Goal: Task Accomplishment & Management: Complete application form

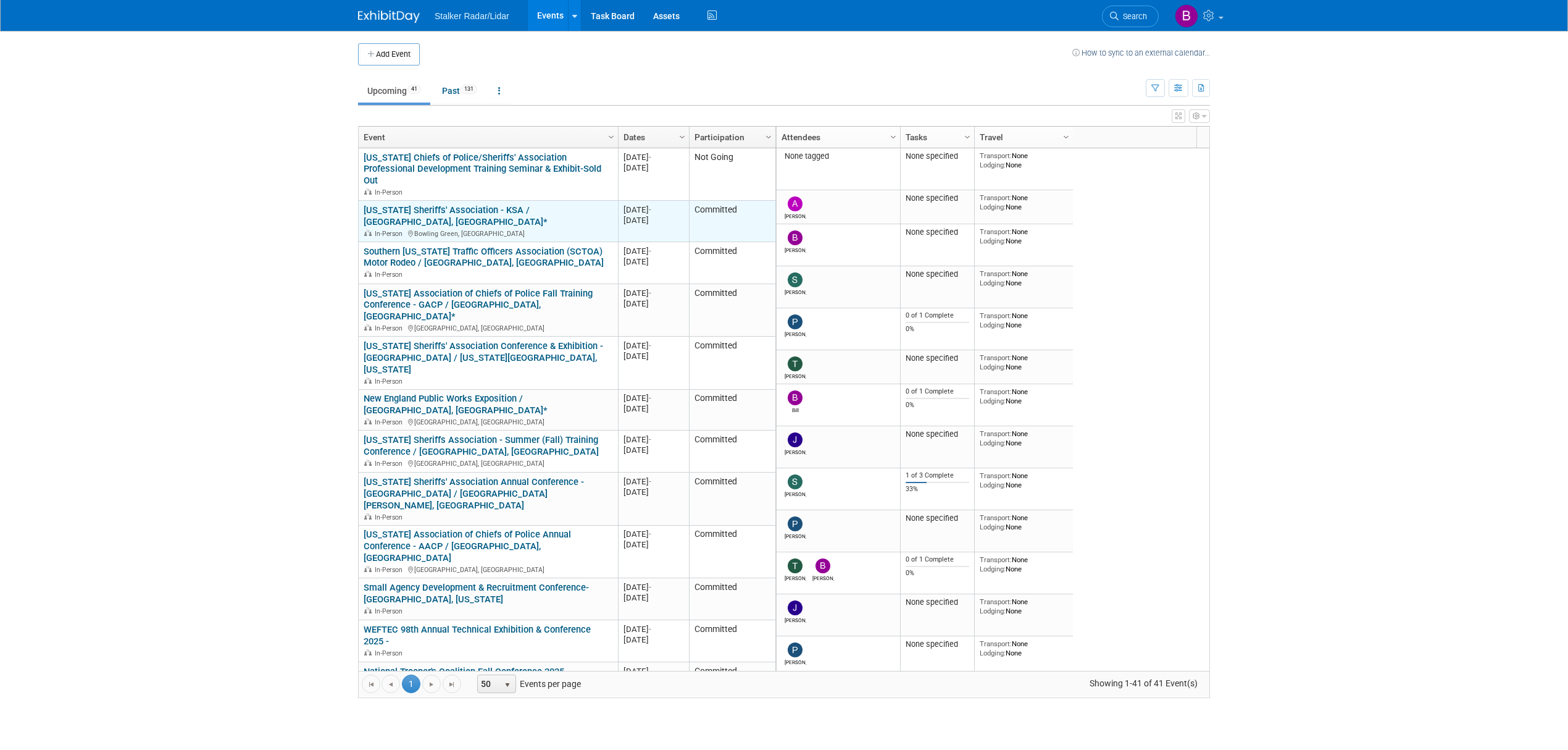
click at [518, 204] on link "[US_STATE] Sheriffs' Association - KSA / [GEOGRAPHIC_DATA], [GEOGRAPHIC_DATA]*" at bounding box center [455, 215] width 184 height 23
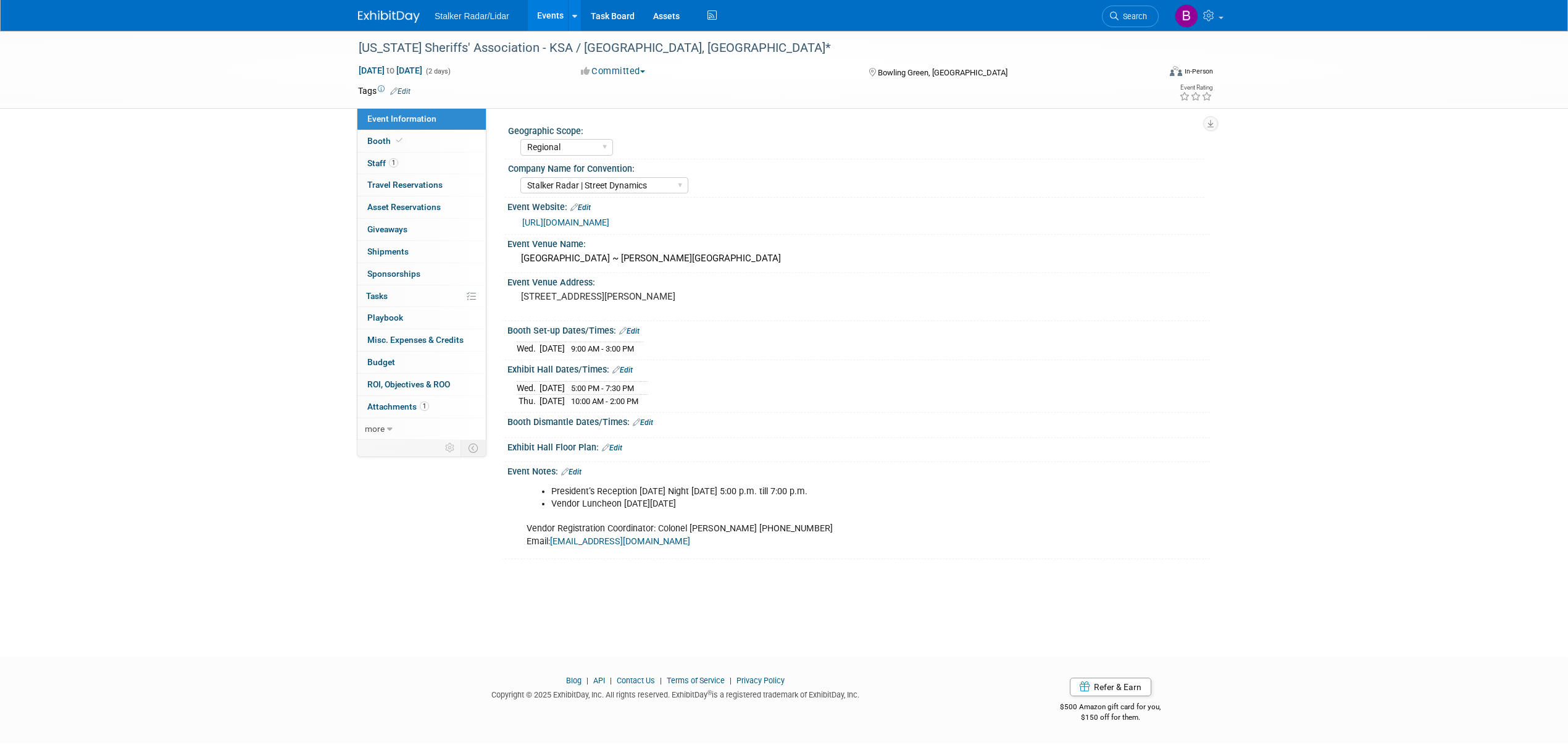
select select "Regional"
select select "Stalker Radar | Street Dynamics"
click at [412, 142] on link "Booth" at bounding box center [421, 141] width 128 height 22
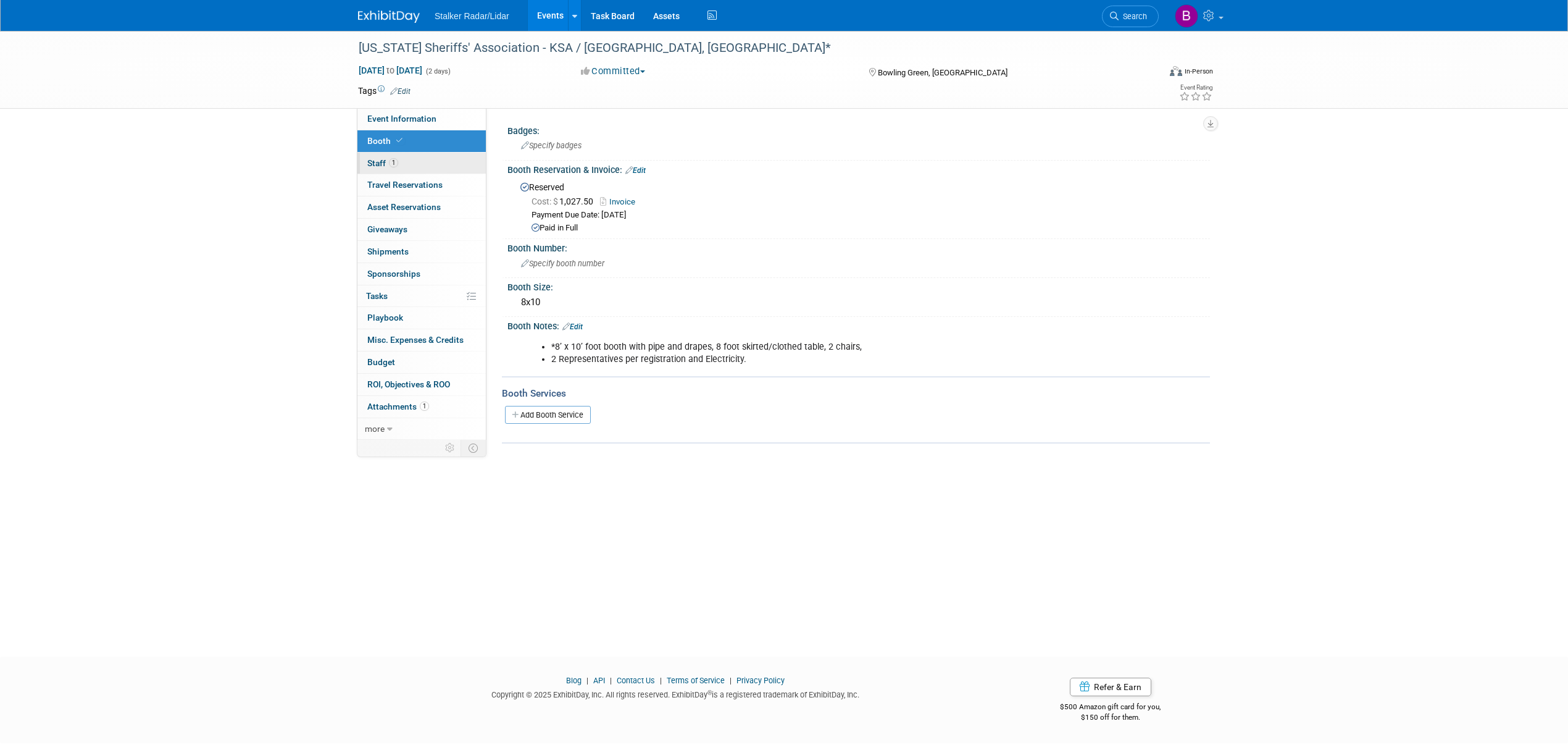
click at [404, 164] on link "1 Staff 1" at bounding box center [421, 163] width 128 height 22
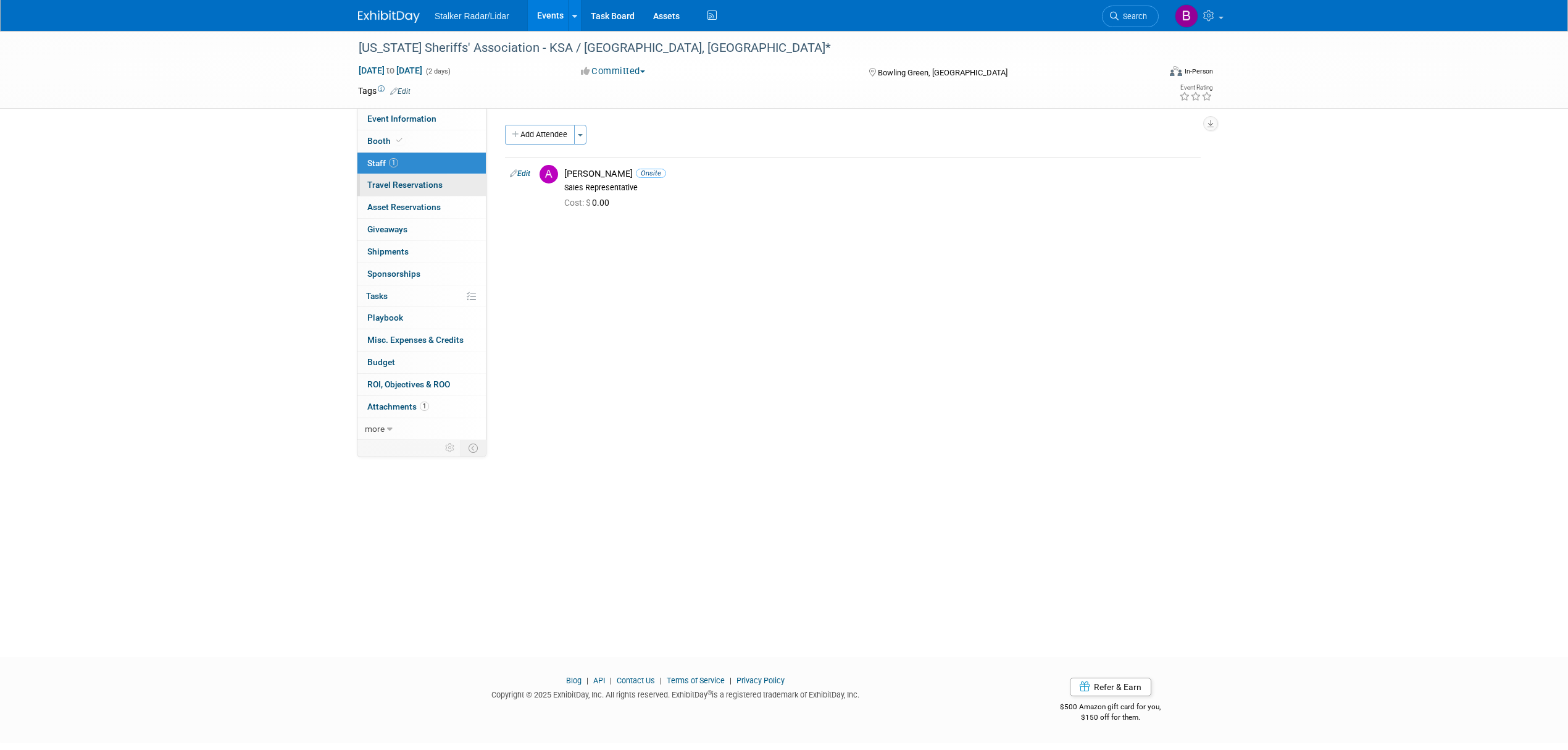
click at [401, 189] on span "Travel Reservations 0" at bounding box center [405, 184] width 75 height 10
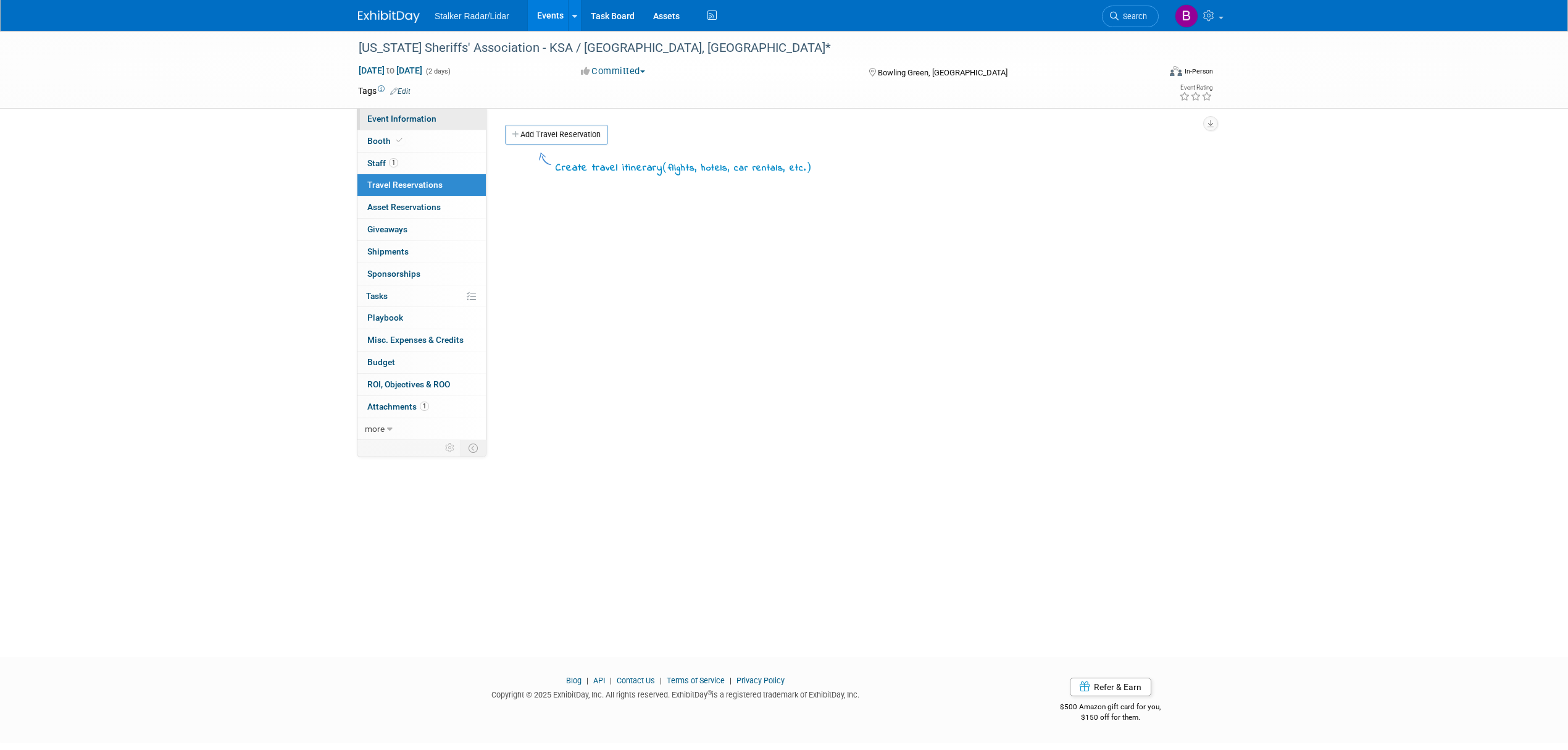
click at [406, 114] on span "Event Information" at bounding box center [402, 118] width 69 height 10
select select "Regional"
select select "Stalker Radar | Street Dynamics"
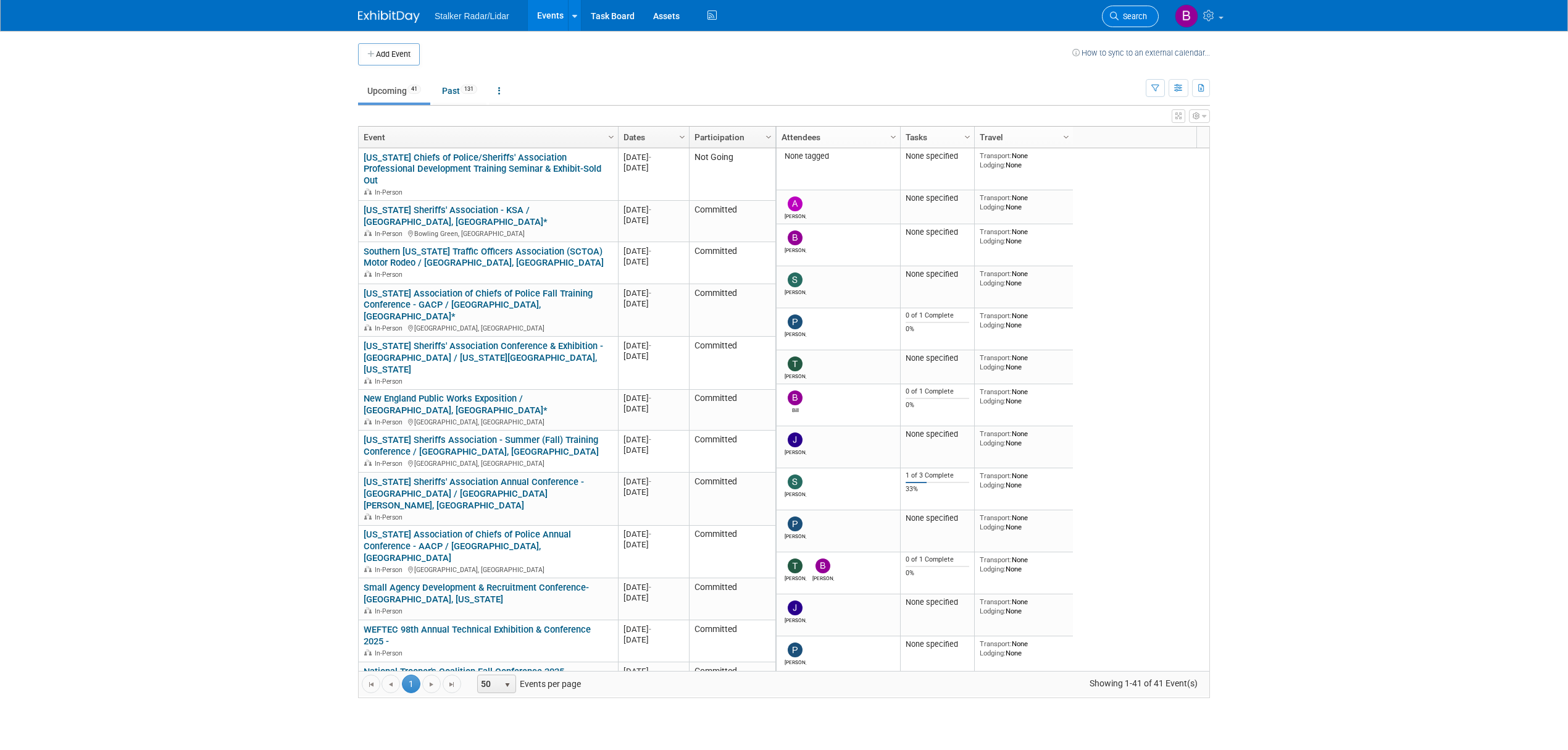
click at [1138, 21] on span "Search" at bounding box center [1132, 16] width 29 height 10
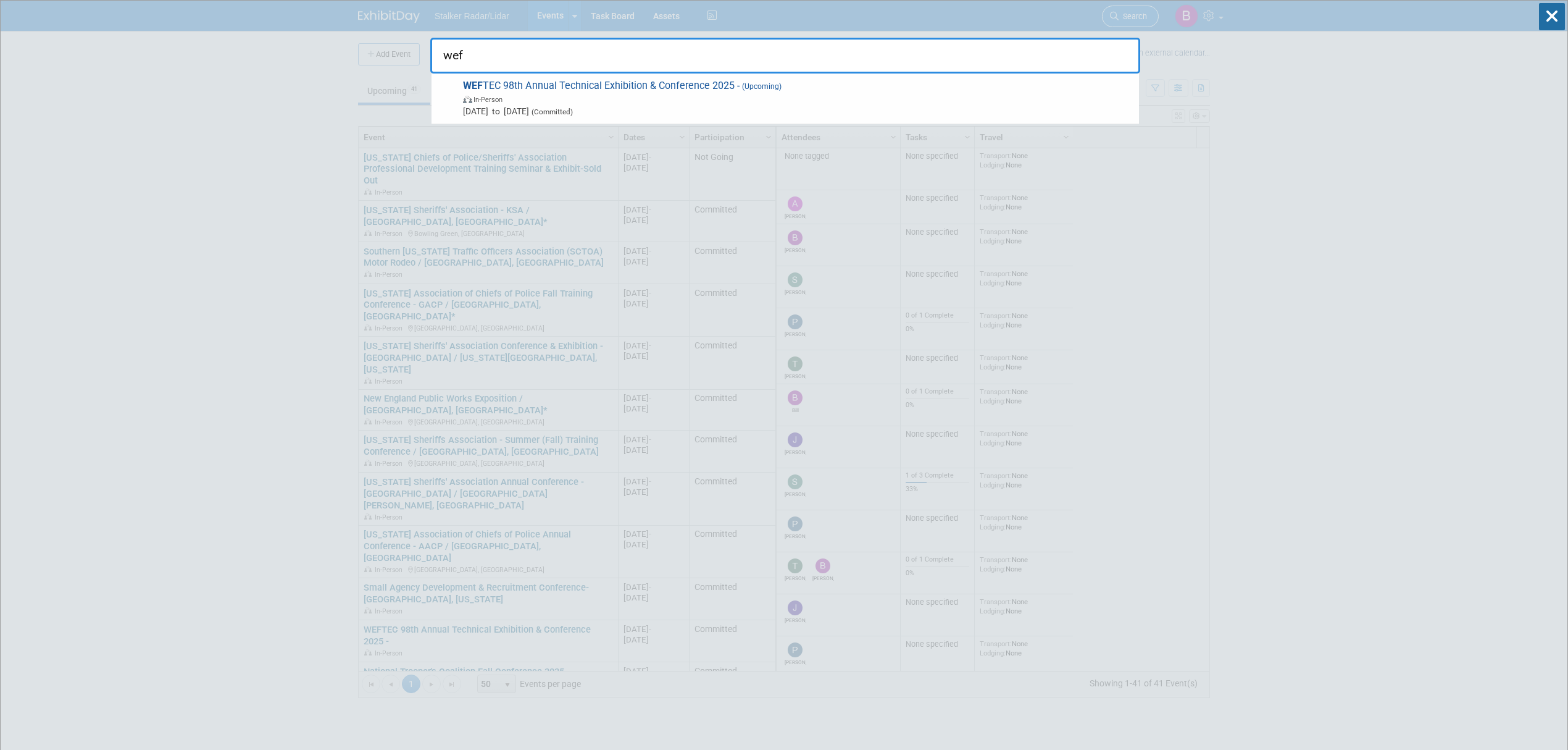
type input "weft"
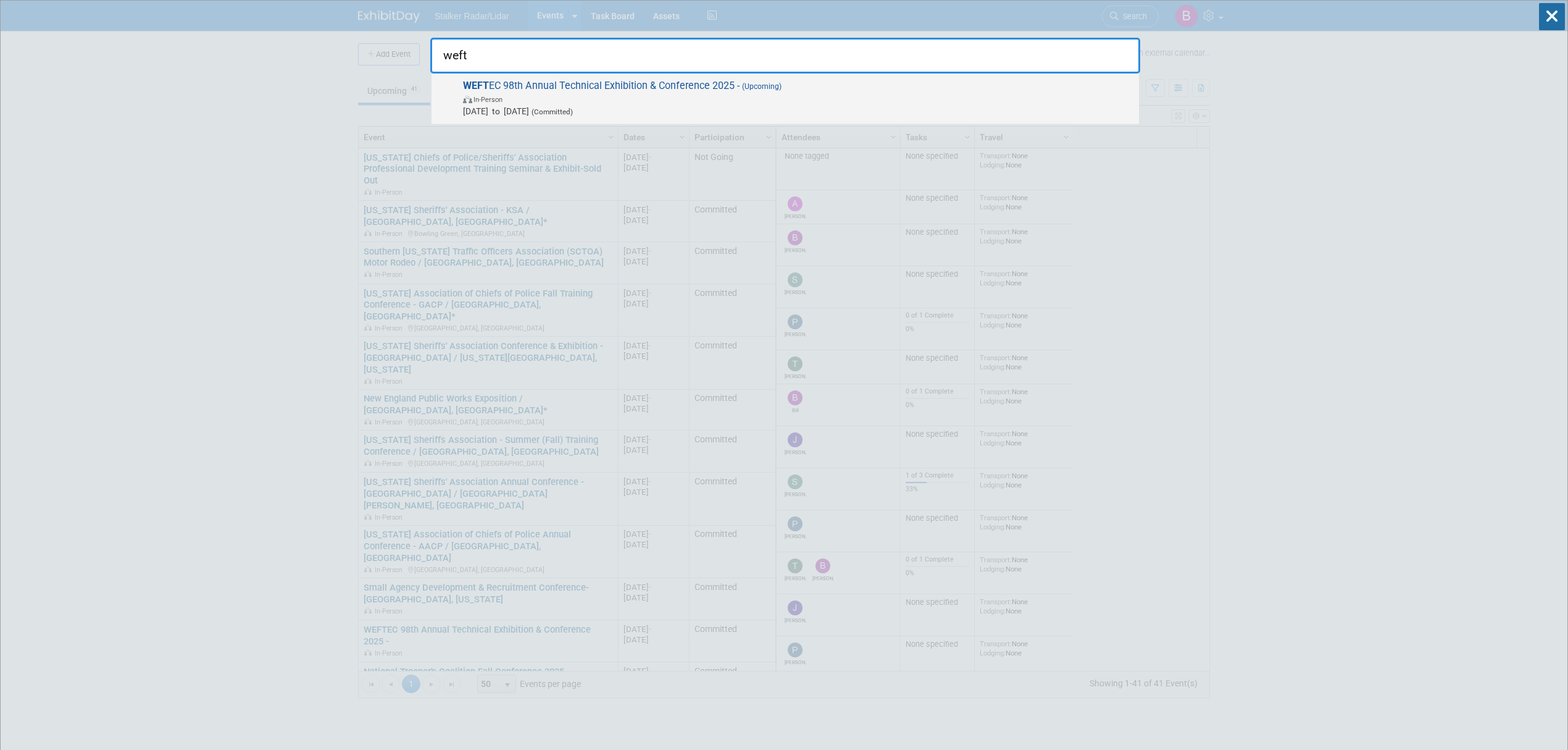
click at [581, 88] on span "WEFT EC 98th Annual Technical Exhibition & Conference 2025 - (Upcoming) In-Pers…" at bounding box center [796, 98] width 673 height 37
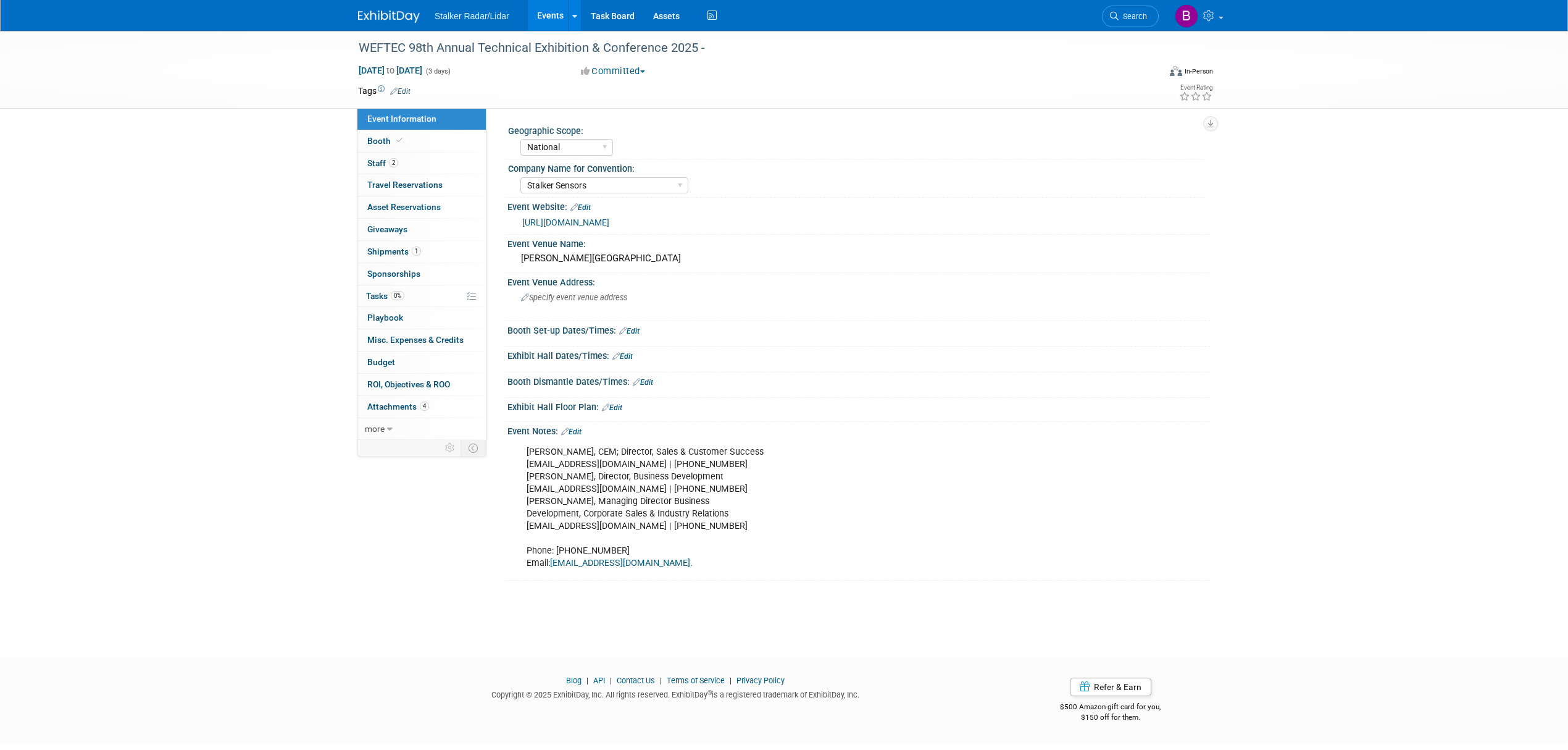
select select "National"
select select "Stalker Sensors"
click at [583, 223] on link "[URL][DOMAIN_NAME]" at bounding box center [566, 222] width 87 height 10
click at [1132, 21] on span "Search" at bounding box center [1132, 16] width 29 height 10
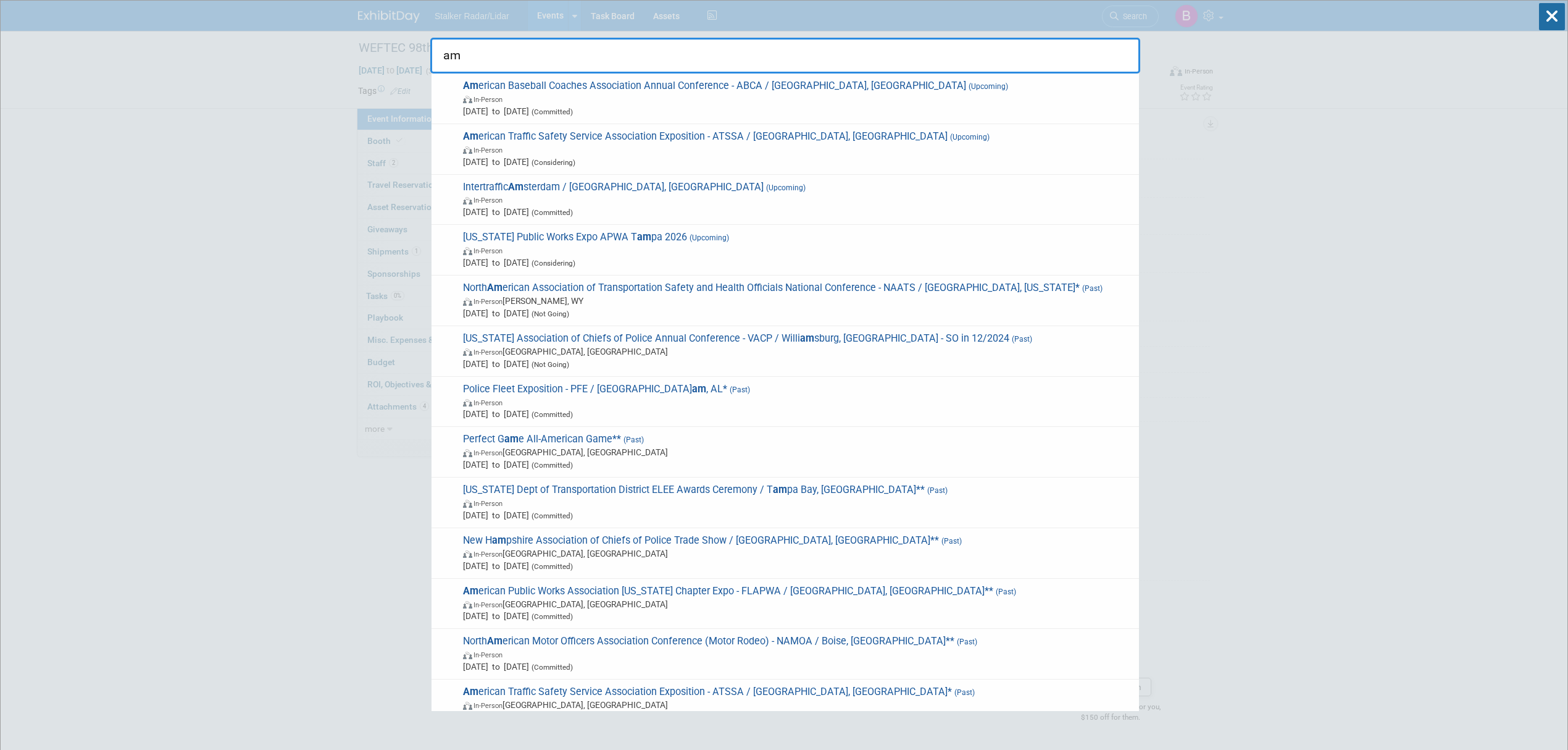
click at [495, 57] on input "am" at bounding box center [785, 55] width 710 height 36
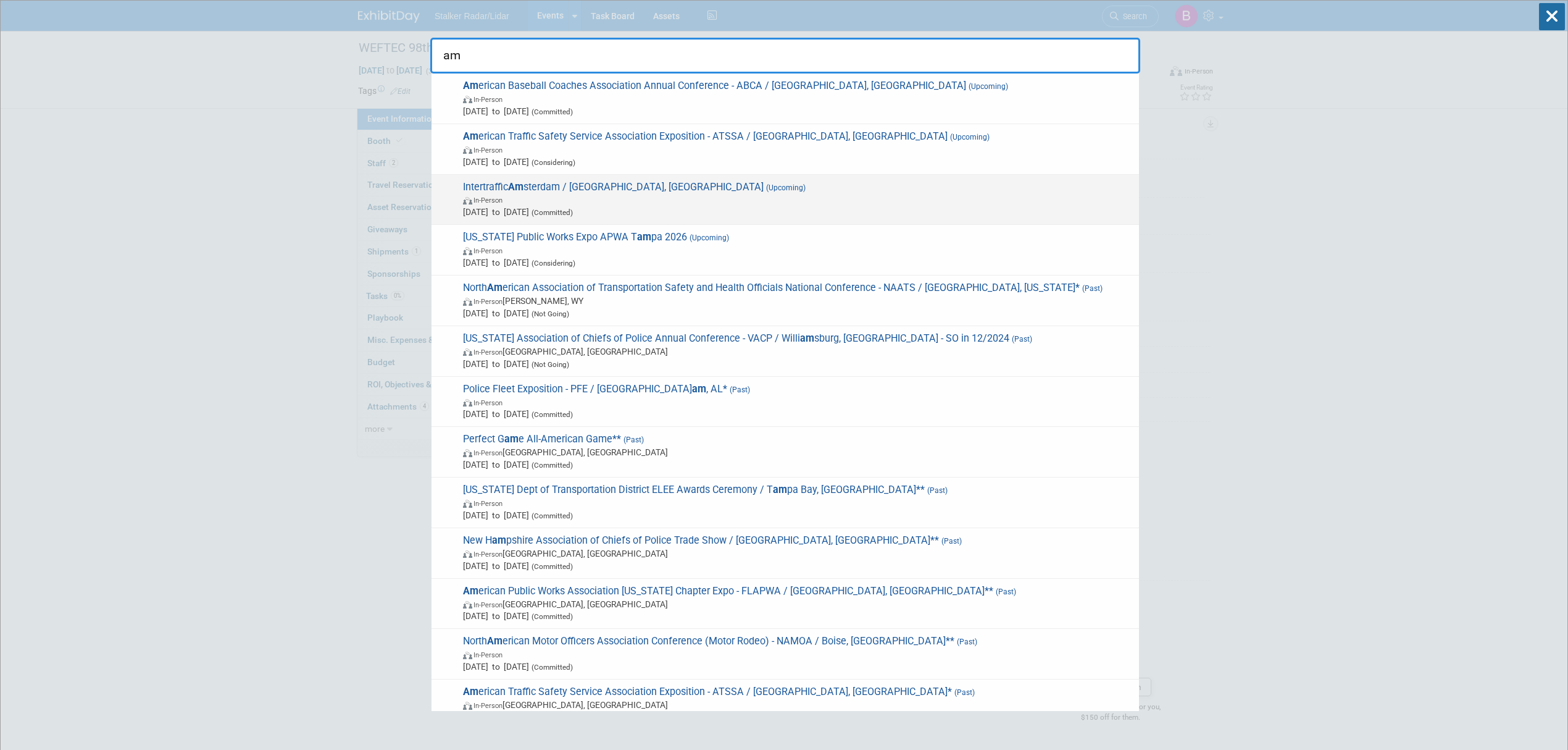
type input "am"
click at [538, 193] on span "Intertraffic Am sterdam / Amsterdam, NL (Upcoming) In-Person Mar 10, 2026 to Ma…" at bounding box center [796, 199] width 673 height 37
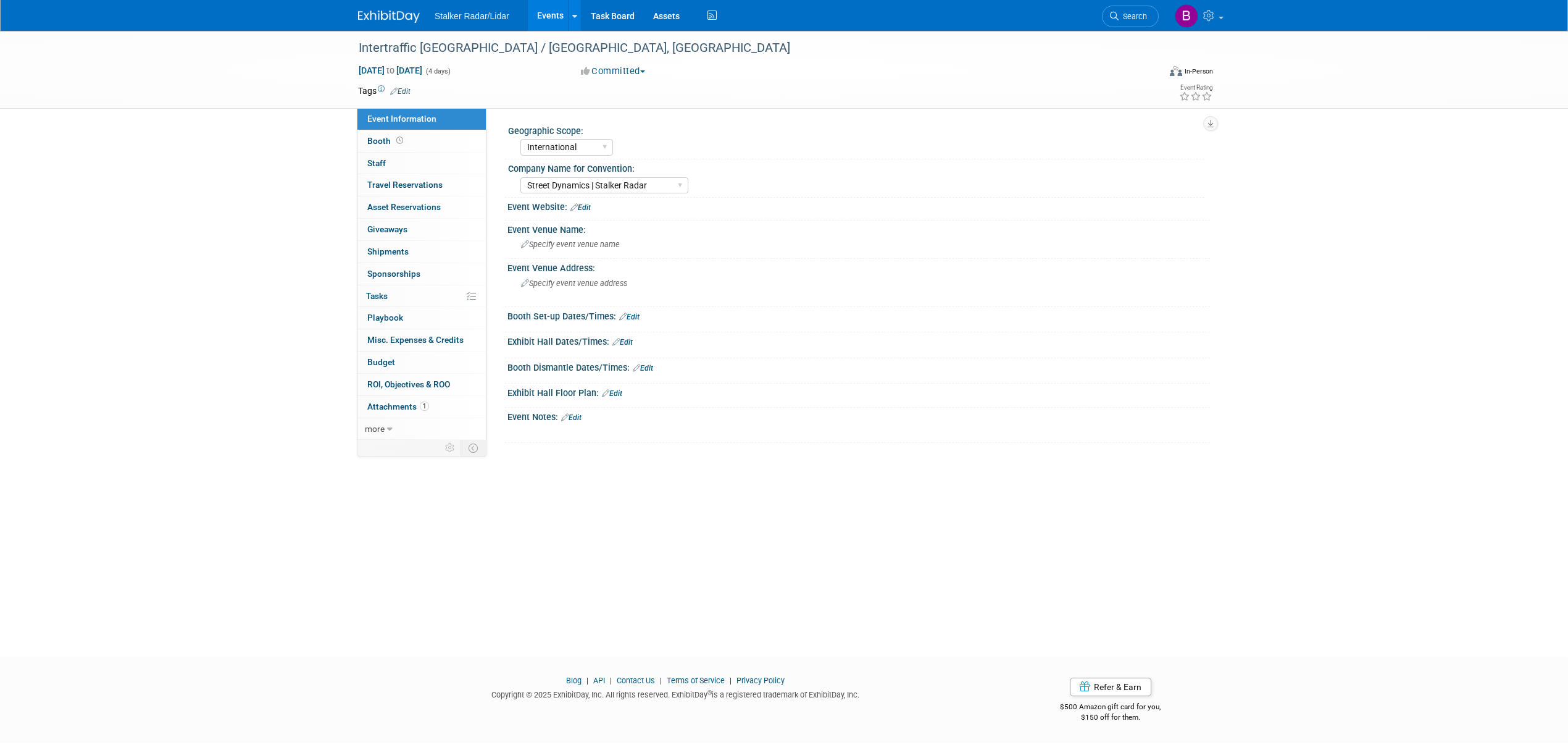
select select "International"
select select "Street Dynamics | Stalker Radar"
drag, startPoint x: 356, startPoint y: 48, endPoint x: 487, endPoint y: 51, distance: 131.0
click at [487, 51] on div "Intertraffic [GEOGRAPHIC_DATA] / [GEOGRAPHIC_DATA], [GEOGRAPHIC_DATA]" at bounding box center [747, 48] width 786 height 22
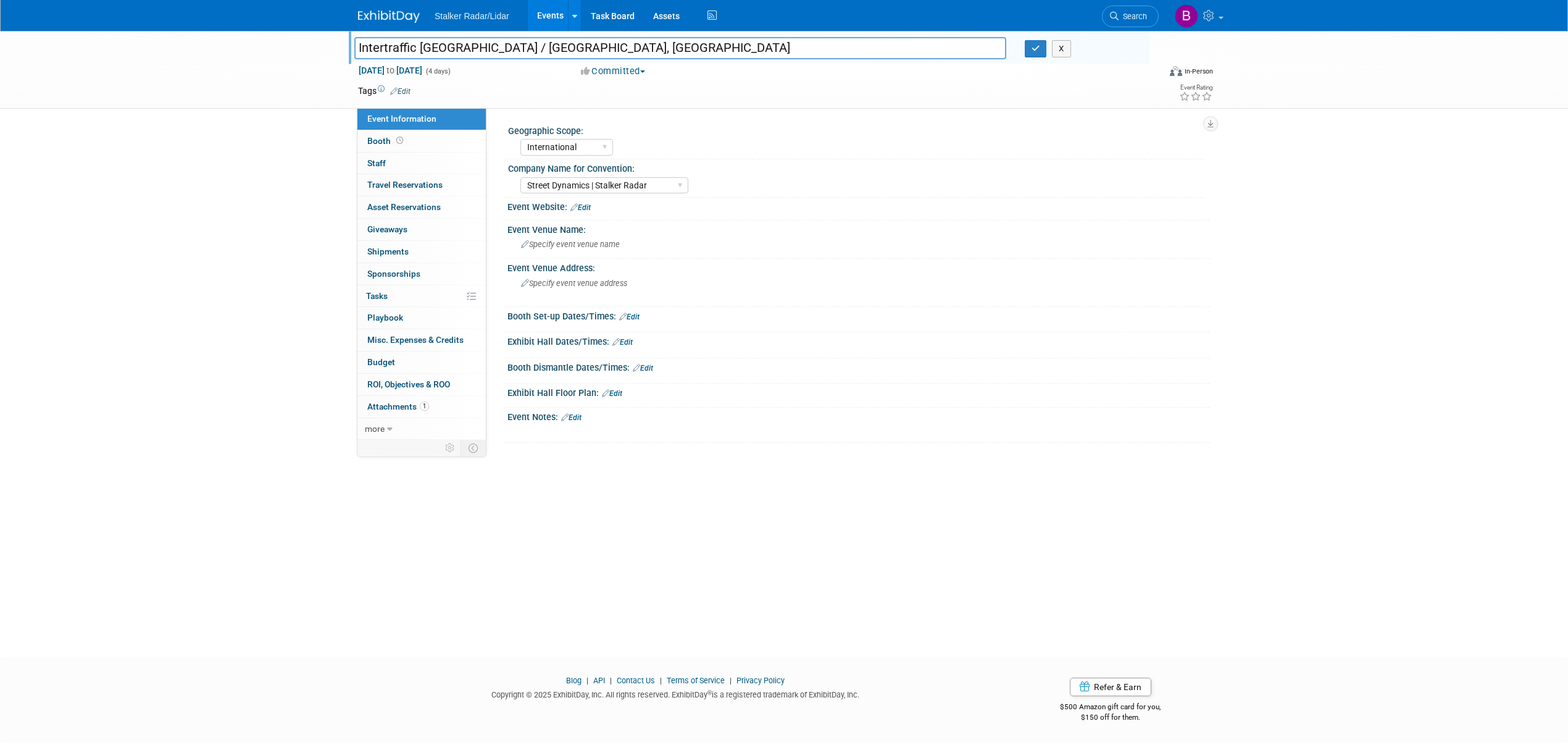
drag, startPoint x: 480, startPoint y: 45, endPoint x: 356, endPoint y: 41, distance: 124.1
click at [356, 41] on input "Intertraffic [GEOGRAPHIC_DATA] / [GEOGRAPHIC_DATA], [GEOGRAPHIC_DATA]" at bounding box center [680, 48] width 652 height 22
click at [584, 203] on link "Edit" at bounding box center [580, 207] width 20 height 9
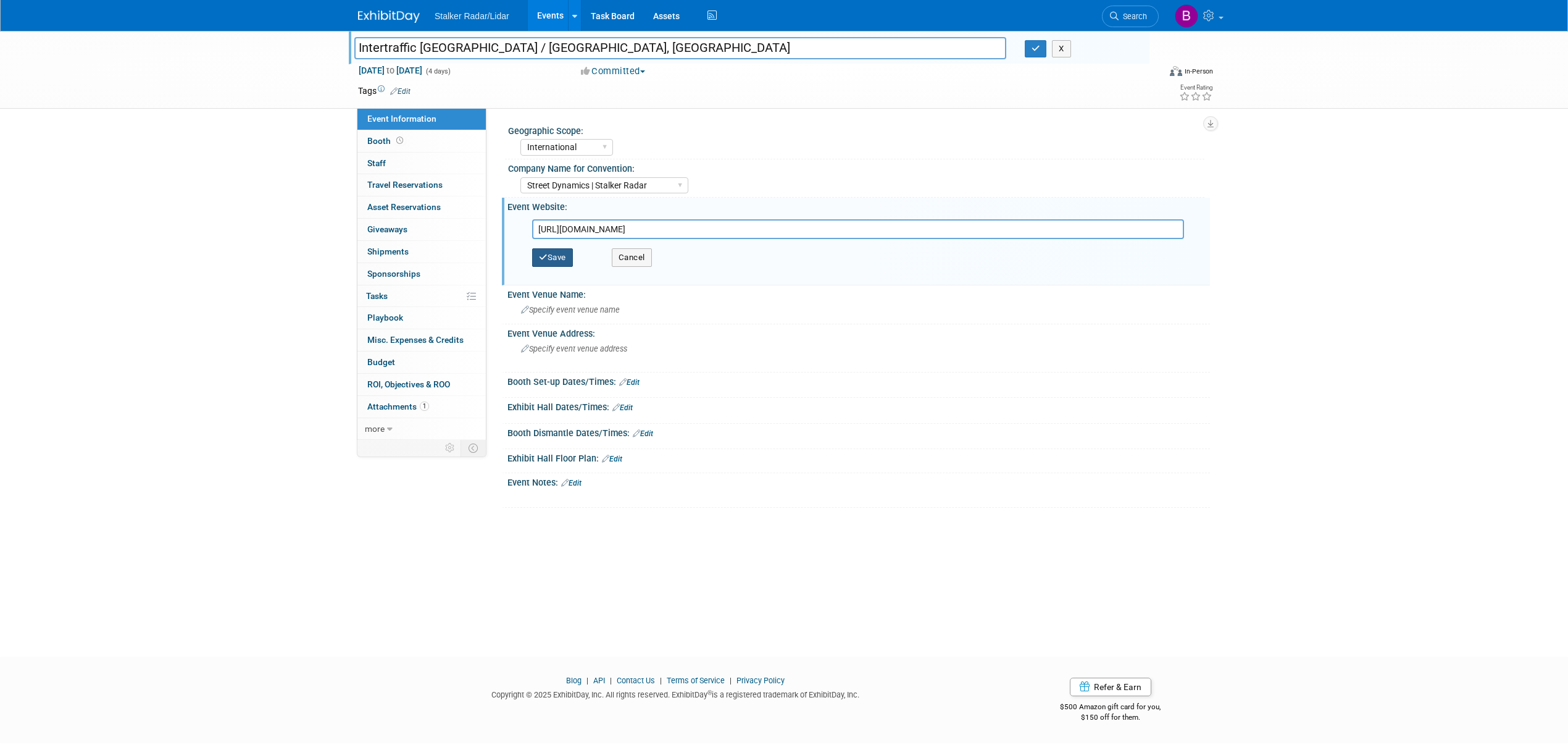
type input "[URL][DOMAIN_NAME]"
click at [559, 250] on button "Save" at bounding box center [553, 257] width 41 height 18
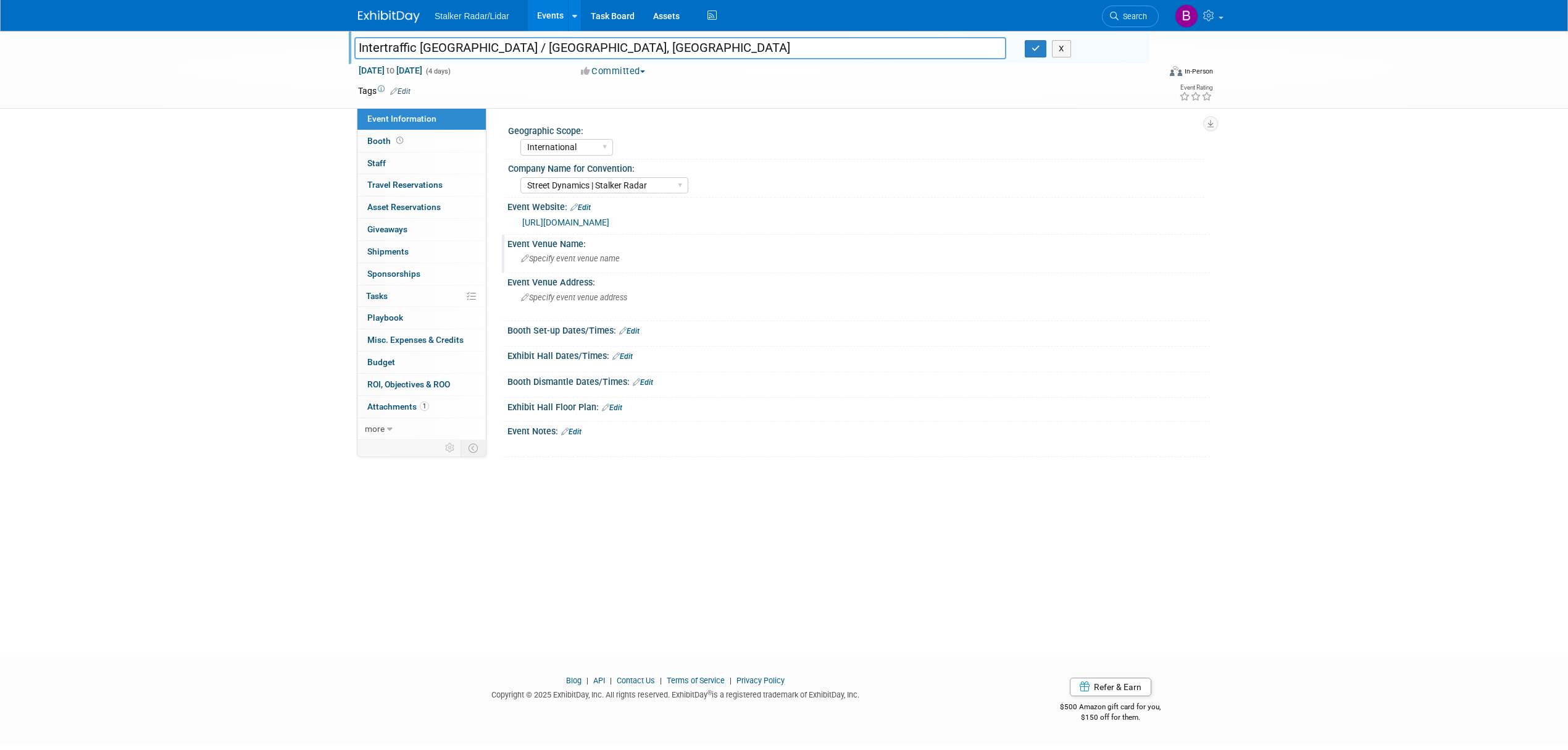
click at [556, 263] on div "Specify event venue name" at bounding box center [859, 259] width 684 height 19
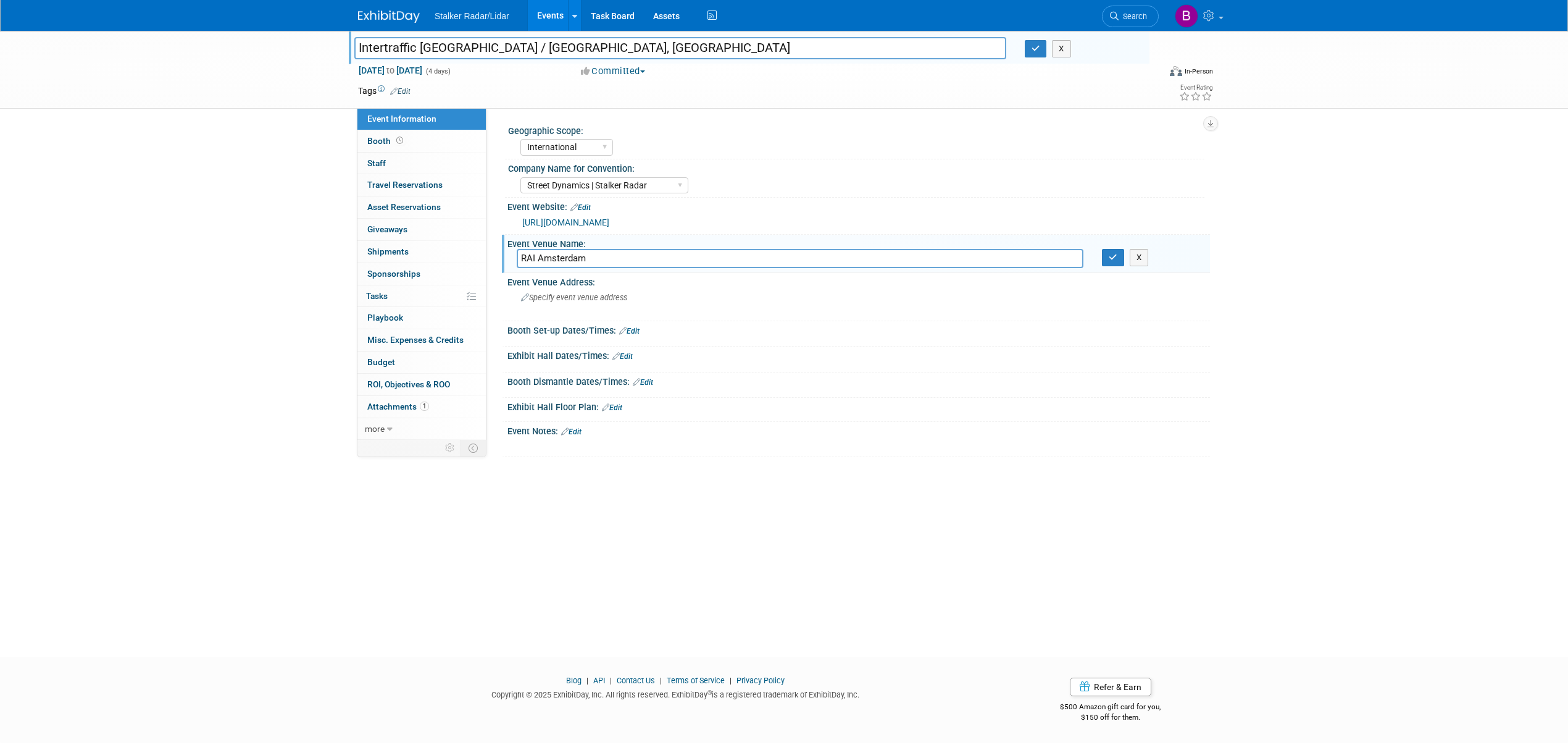
type input "RAI Amsterdam"
click at [557, 294] on span "Specify event venue address" at bounding box center [574, 297] width 106 height 10
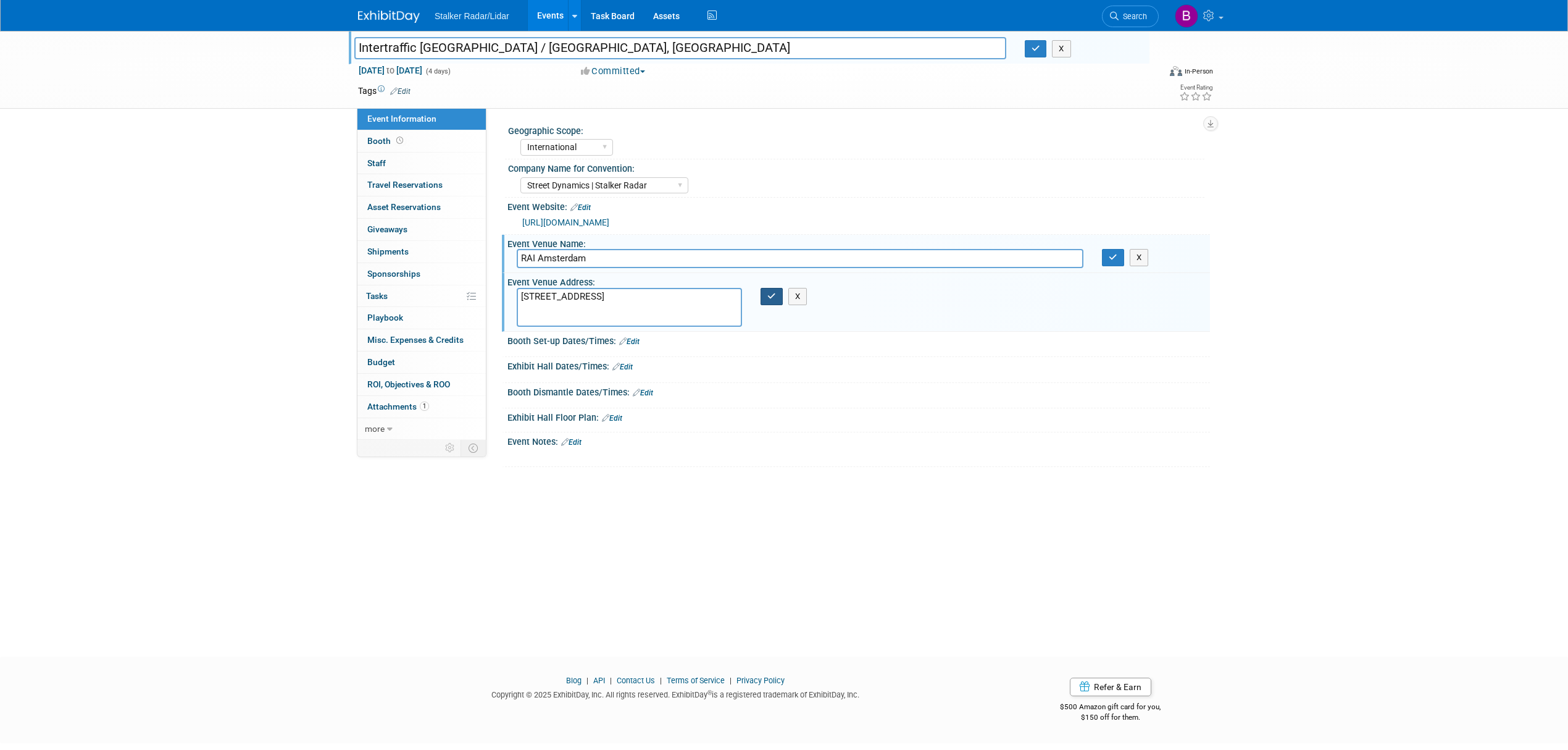
type textarea "[STREET_ADDRESS]"
click at [774, 295] on icon "button" at bounding box center [772, 296] width 9 height 8
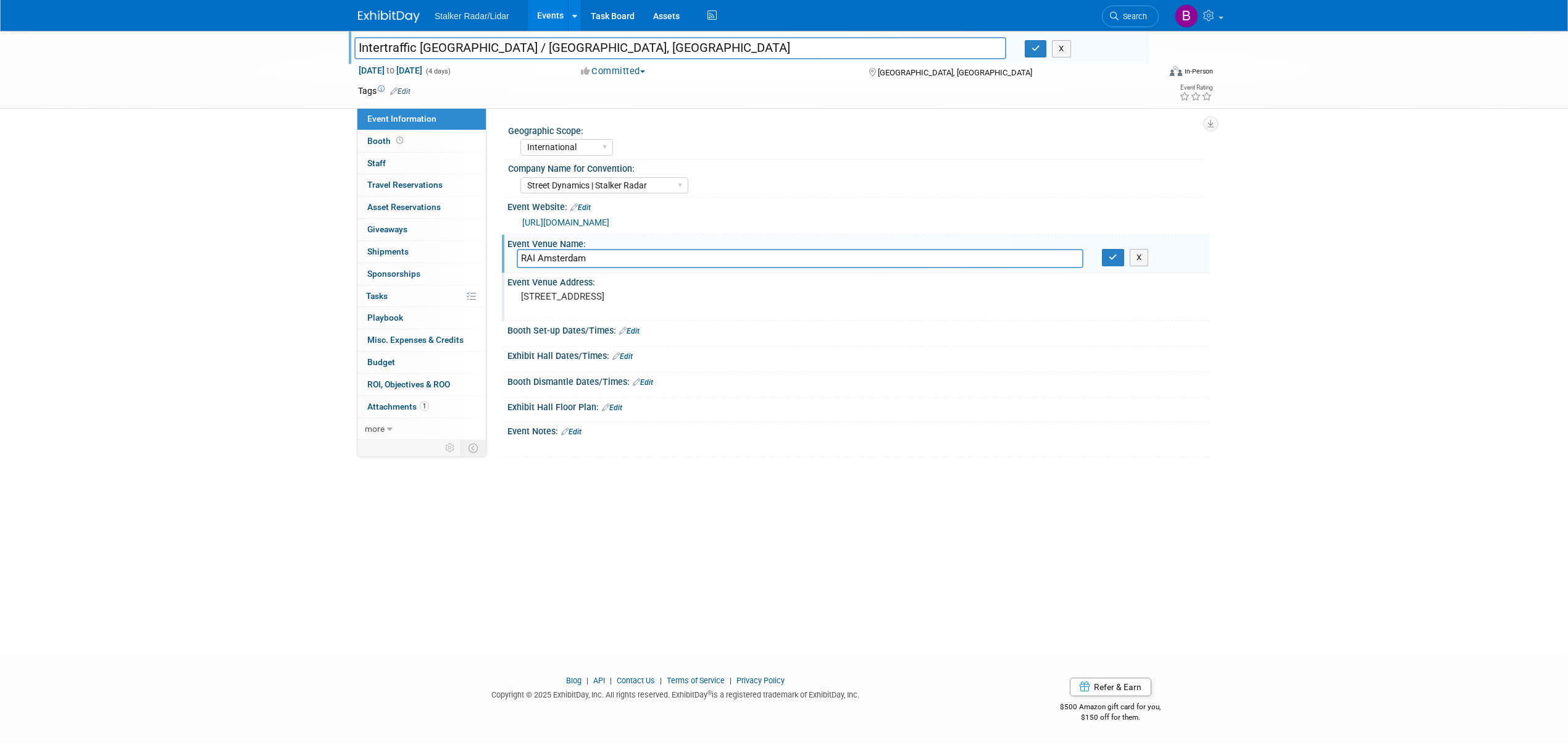
click at [635, 362] on div "Exhibit Hall Dates/Times: Edit" at bounding box center [859, 354] width 703 height 16
click at [632, 361] on link "Edit" at bounding box center [623, 357] width 20 height 9
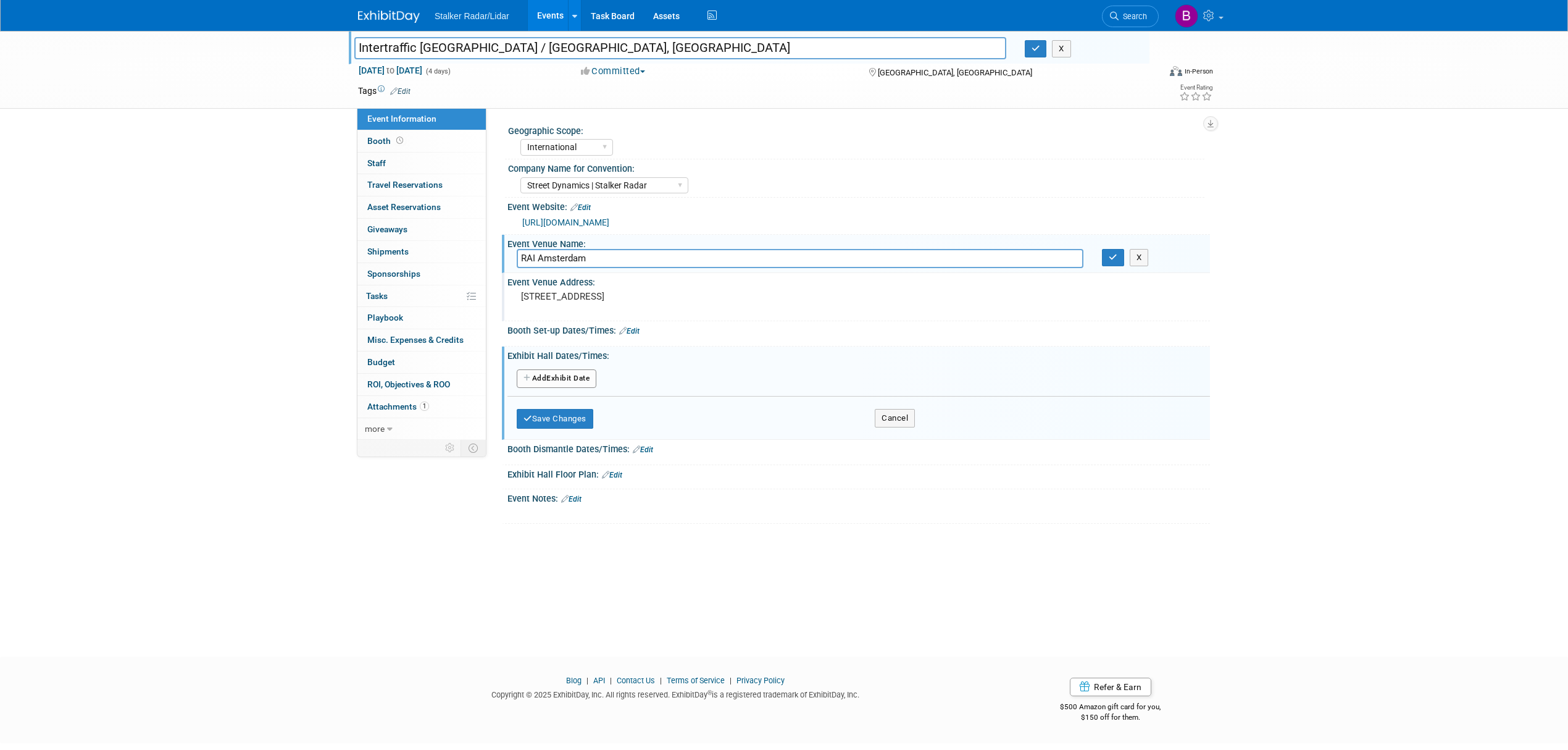
click at [572, 385] on button "Add Another Exhibit Date" at bounding box center [556, 378] width 80 height 18
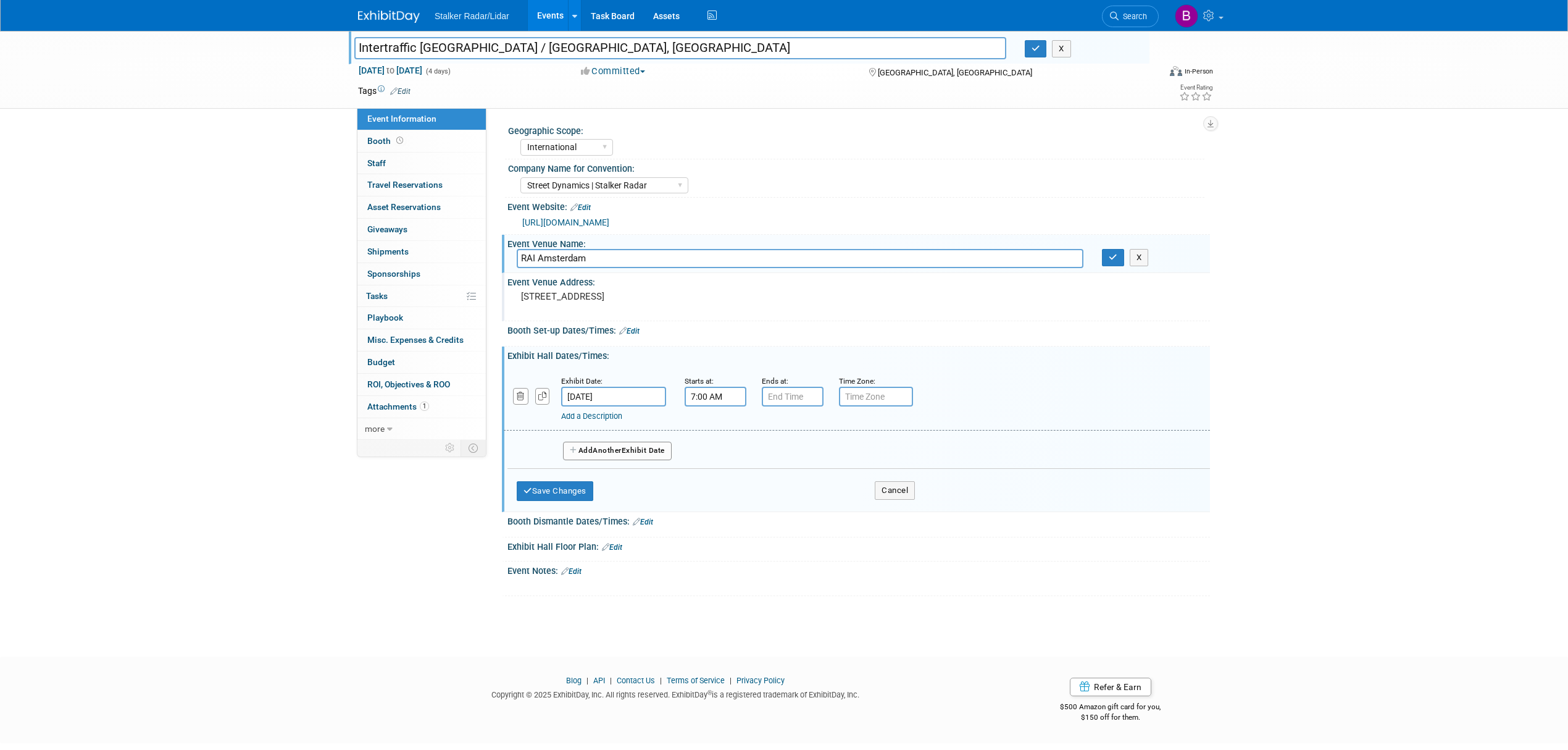
click at [720, 406] on input "7:00 AM" at bounding box center [715, 396] width 61 height 20
click at [712, 437] on span at bounding box center [714, 427] width 22 height 22
click at [771, 464] on span "00" at bounding box center [772, 453] width 23 height 22
click at [788, 469] on td "30" at bounding box center [786, 461] width 40 height 34
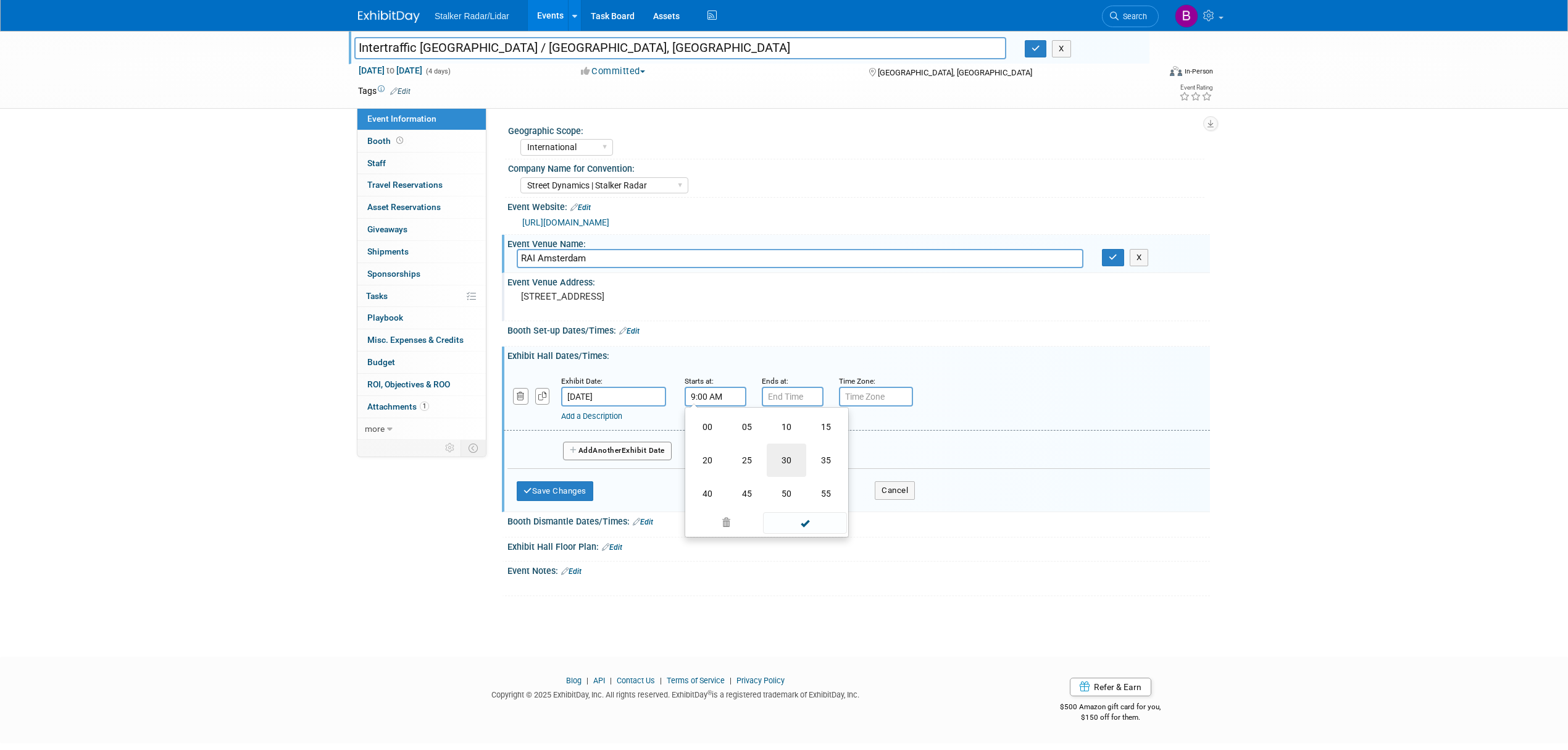
type input "9:30 AM"
click at [809, 519] on span at bounding box center [804, 508] width 83 height 22
click at [794, 406] on input "7:00 PM" at bounding box center [793, 396] width 61 height 20
click at [799, 406] on input "7:00 PM" at bounding box center [793, 396] width 61 height 20
drag, startPoint x: 802, startPoint y: 411, endPoint x: 788, endPoint y: 411, distance: 14.0
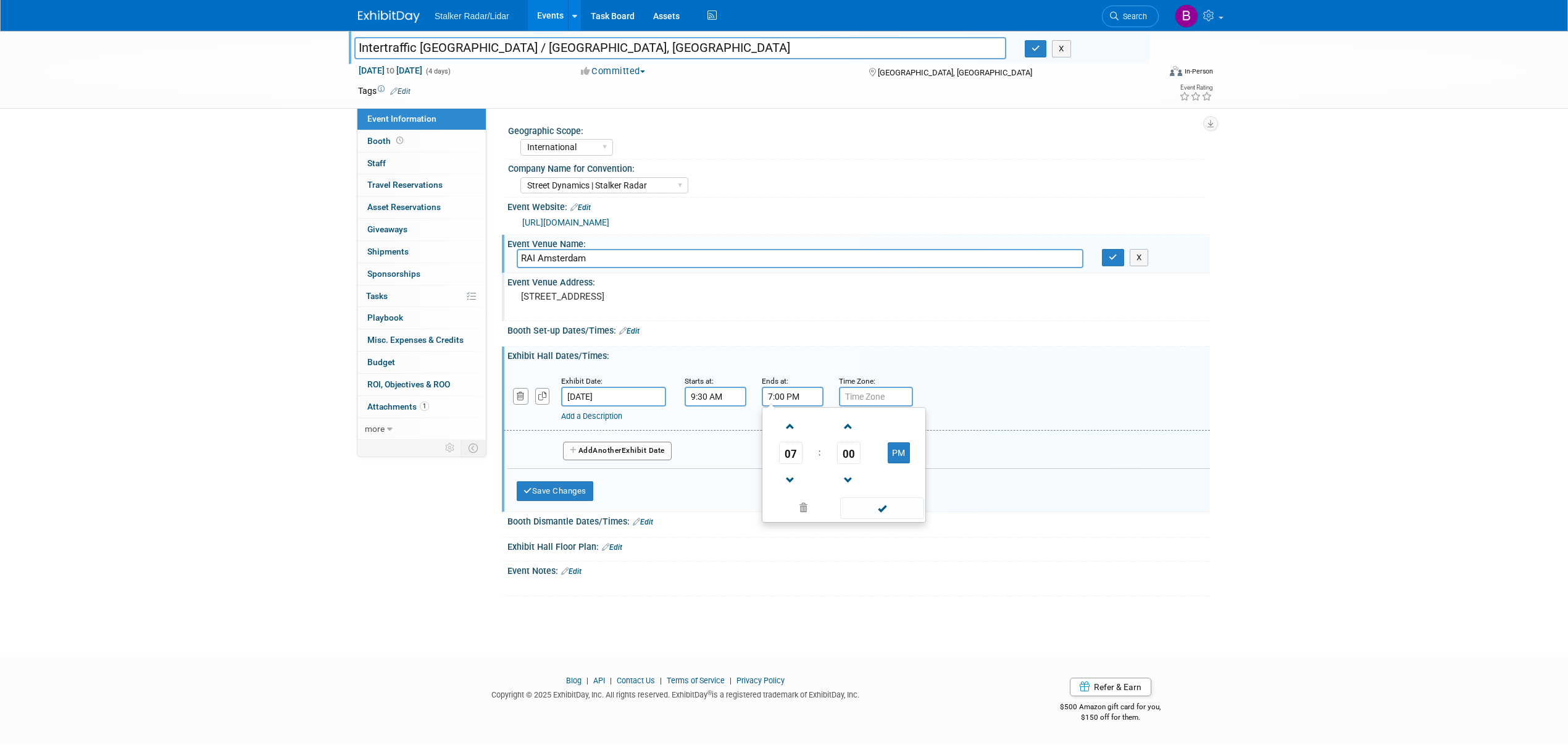
click at [788, 406] on input "7:00 PM" at bounding box center [793, 396] width 61 height 20
click at [796, 480] on span at bounding box center [791, 480] width 22 height 22
click at [845, 462] on span "00" at bounding box center [849, 453] width 23 height 22
click at [858, 471] on td "30" at bounding box center [864, 461] width 40 height 34
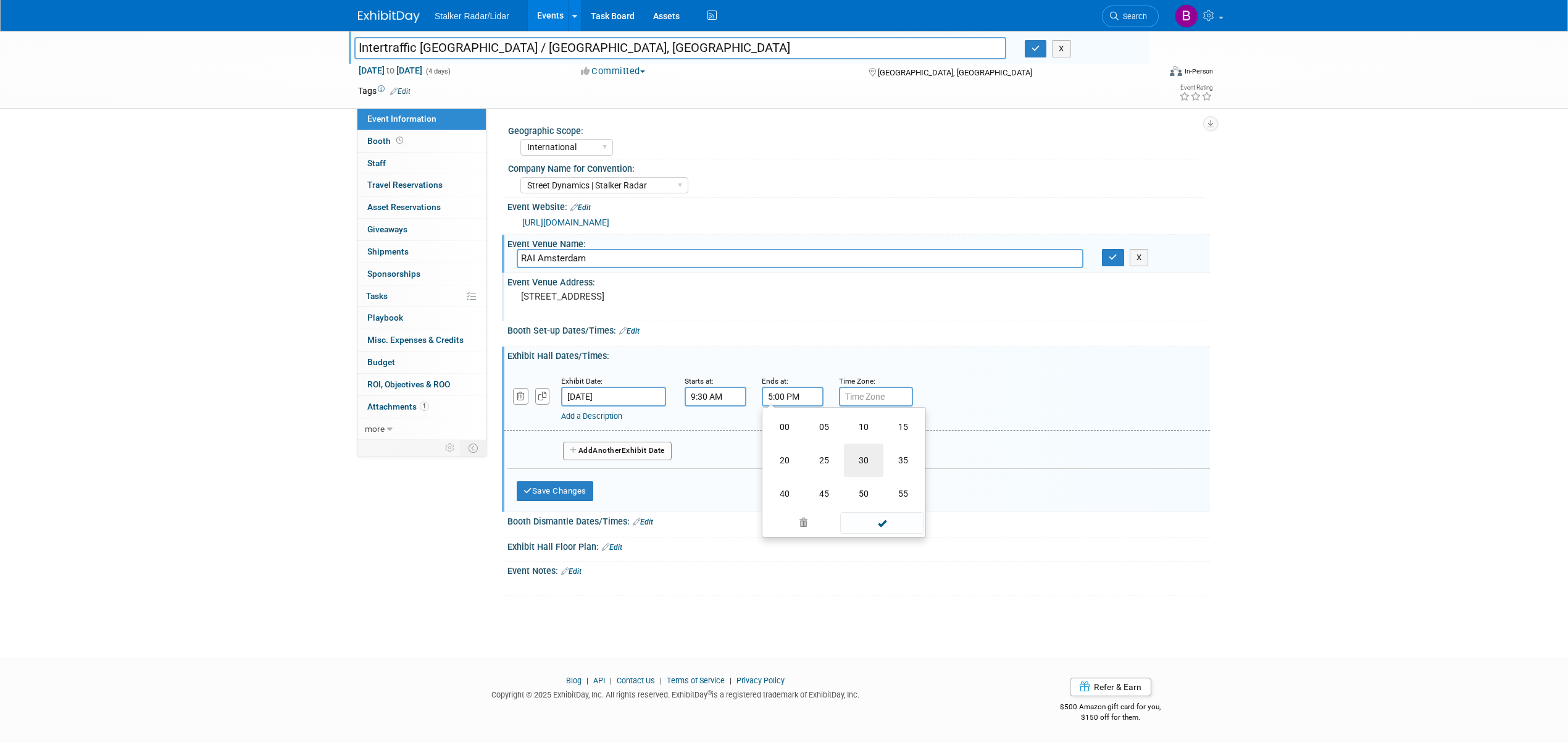
type input "5:30 PM"
click at [883, 519] on span at bounding box center [882, 508] width 83 height 22
click at [594, 459] on button "Add Another Exhibit Date" at bounding box center [617, 450] width 108 height 18
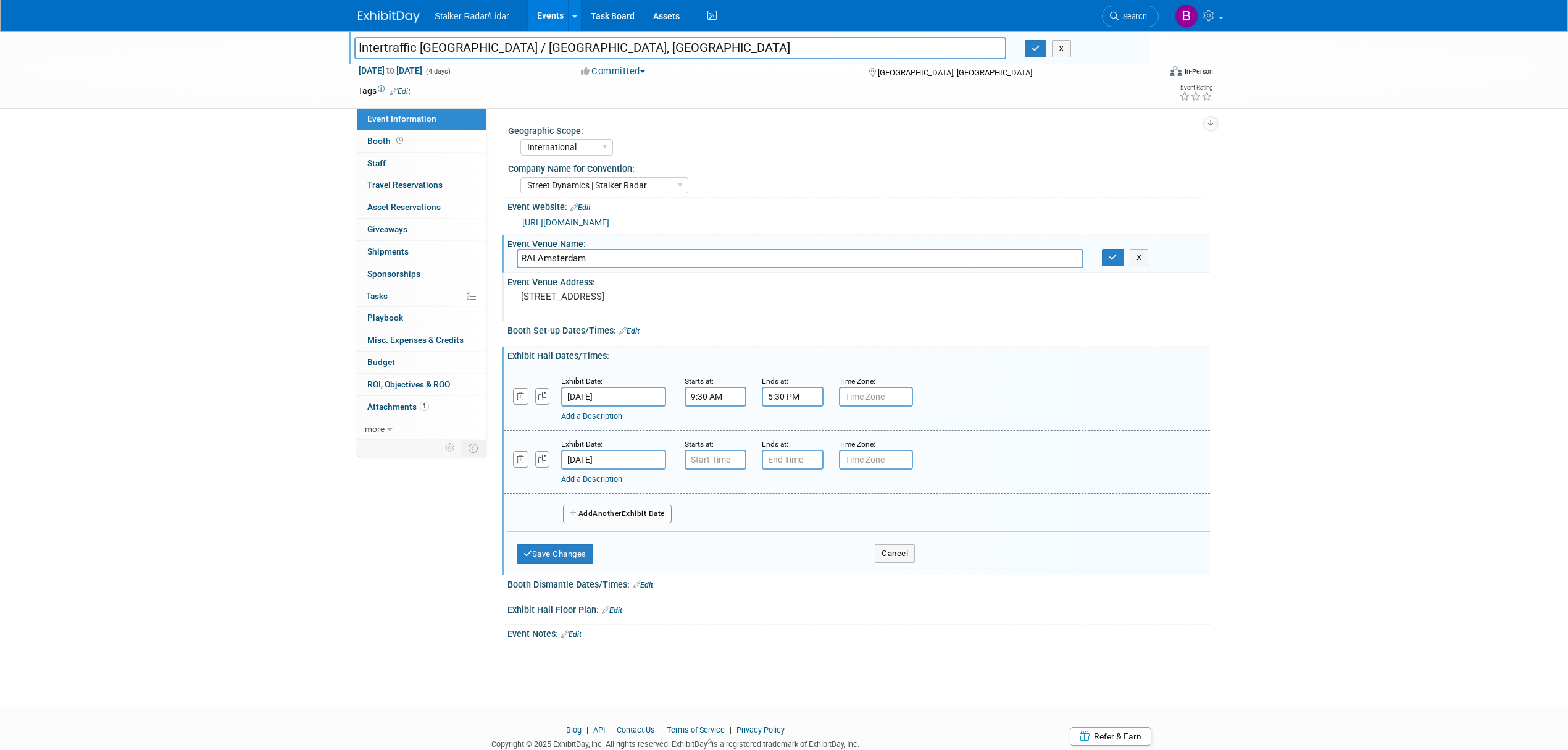
click at [601, 518] on span "Another" at bounding box center [608, 513] width 29 height 9
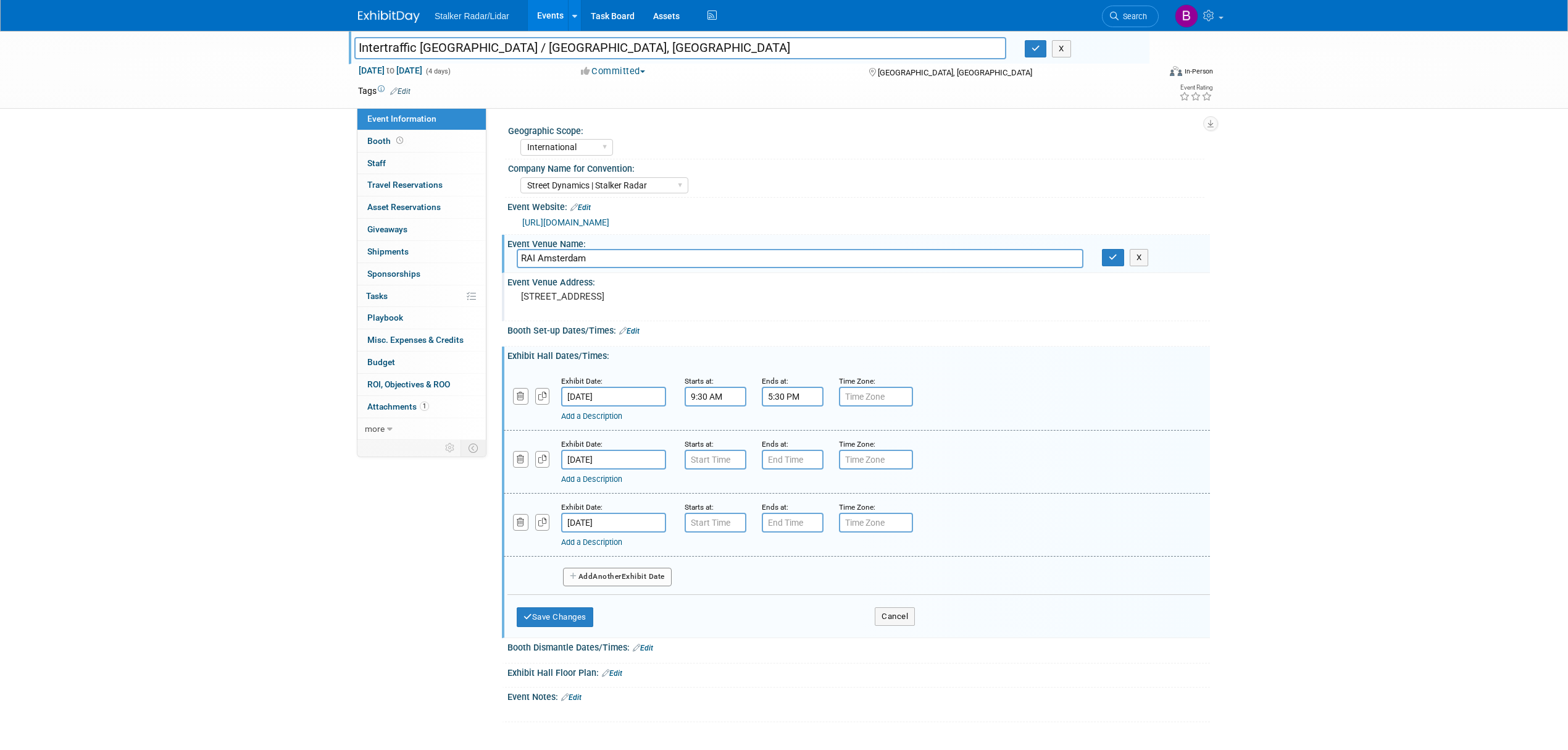
click at [601, 511] on small "Exhibit Date:" at bounding box center [582, 508] width 42 height 9
click at [611, 579] on button "Add Another Exhibit Date" at bounding box center [617, 576] width 108 height 18
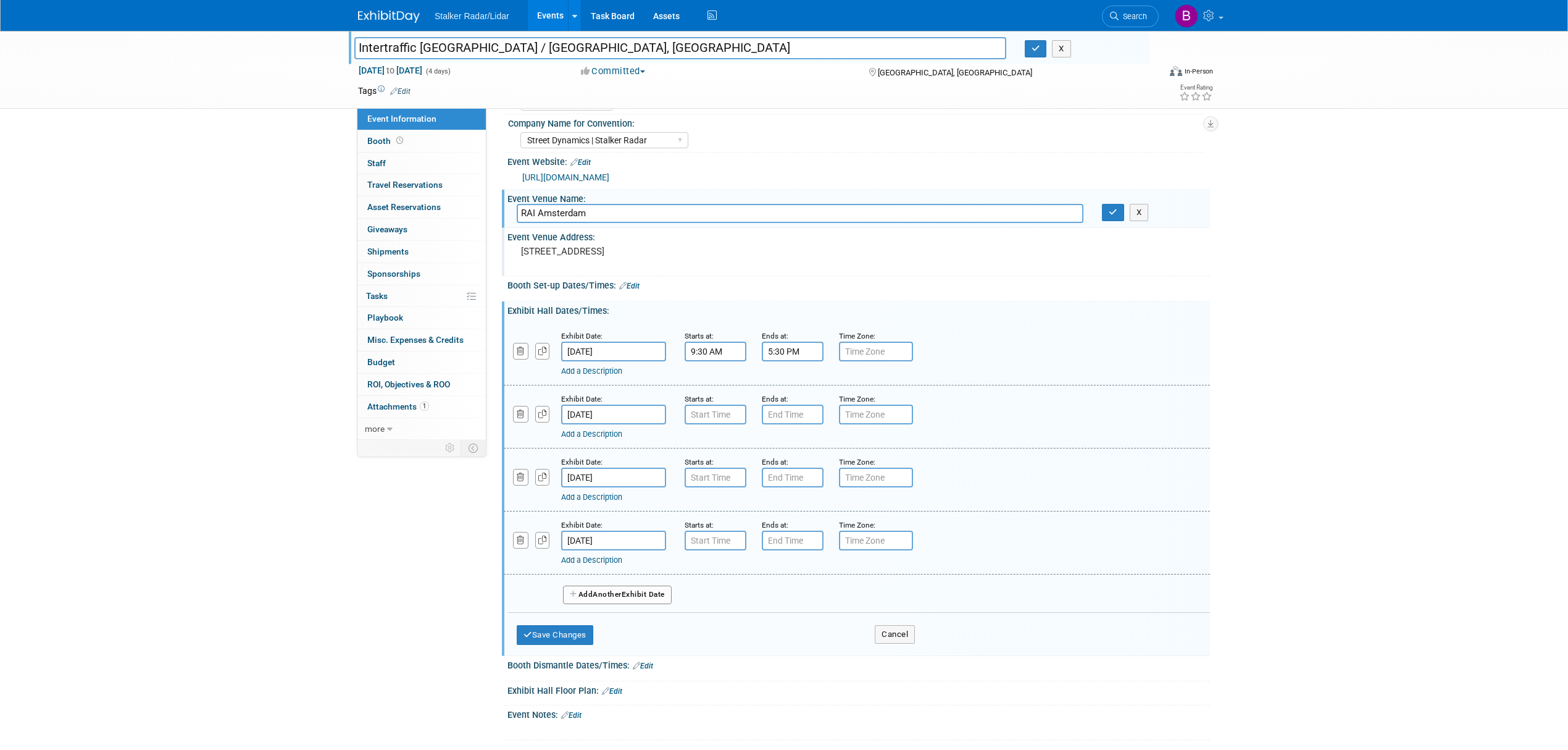
scroll to position [82, 0]
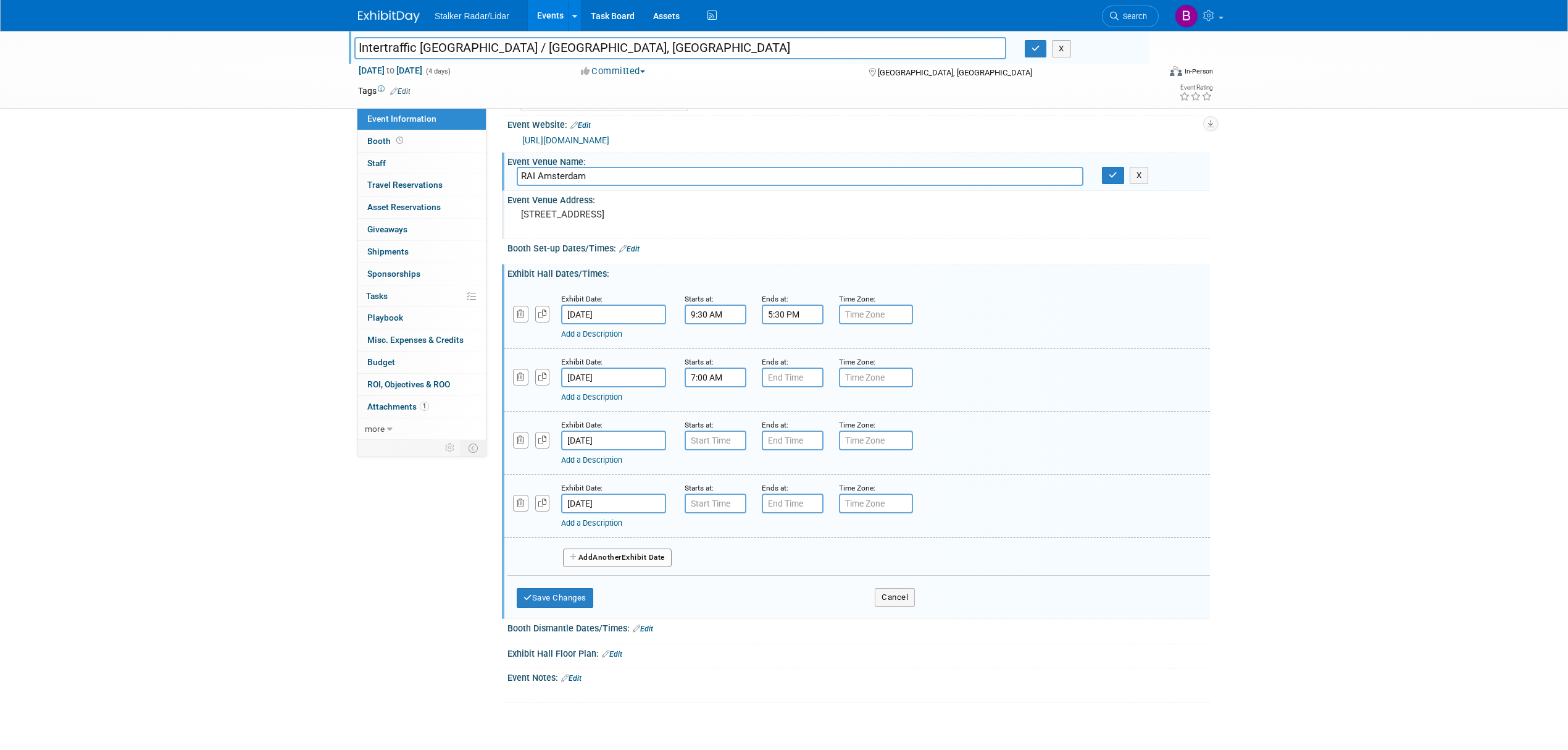
click at [723, 387] on input "7:00 AM" at bounding box center [715, 377] width 61 height 20
click at [710, 445] on span "07" at bounding box center [714, 434] width 23 height 22
click at [747, 489] on td "09" at bounding box center [747, 475] width 40 height 34
click at [766, 445] on span "00" at bounding box center [772, 434] width 23 height 22
click at [789, 455] on td "30" at bounding box center [786, 441] width 40 height 34
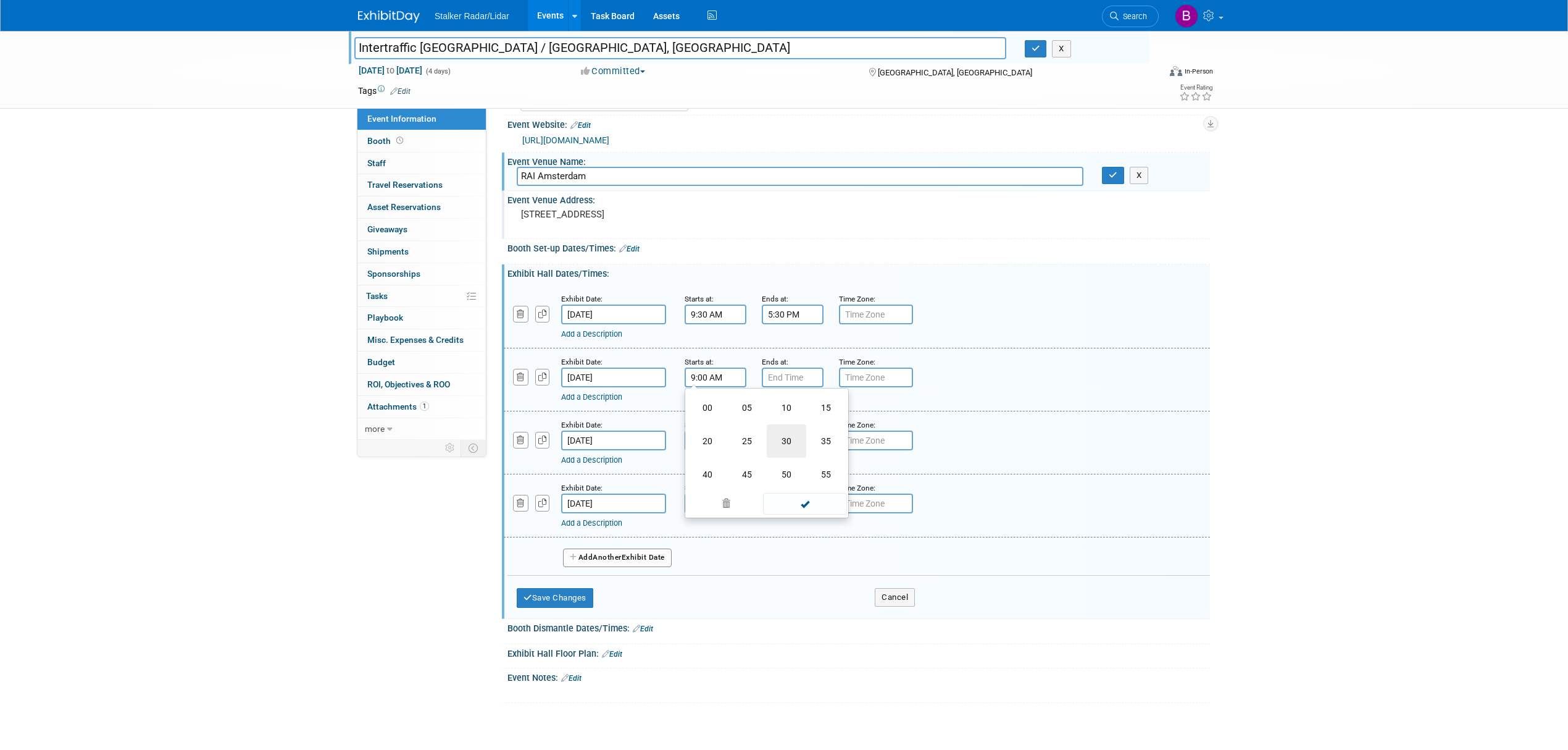
type input "9:30 AM"
click at [786, 386] on input "7:00 PM" at bounding box center [793, 377] width 61 height 20
click at [788, 445] on span "07" at bounding box center [791, 434] width 23 height 22
click at [828, 448] on td "05" at bounding box center [824, 441] width 40 height 34
click at [853, 443] on span "00" at bounding box center [849, 434] width 23 height 22
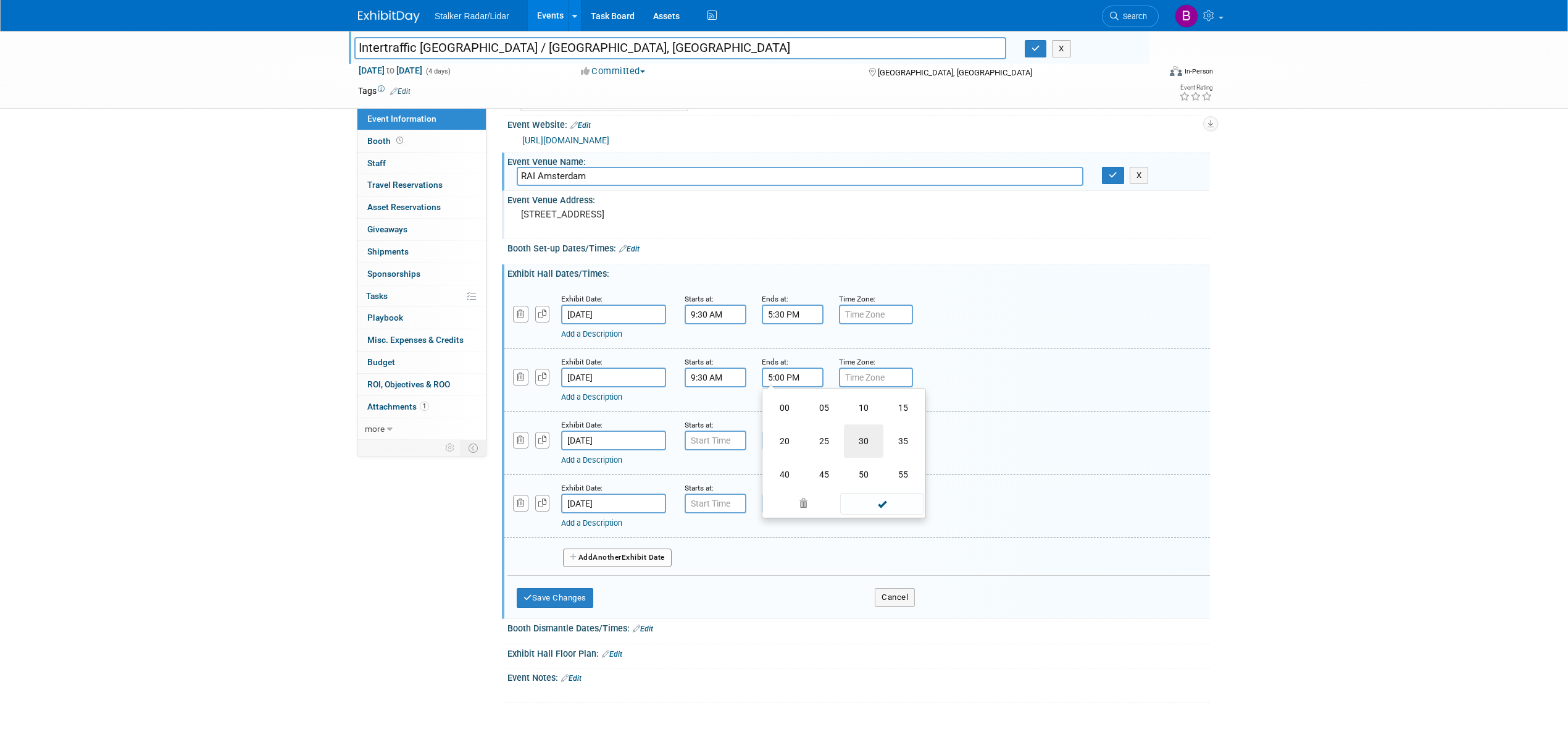
click at [865, 455] on td "30" at bounding box center [864, 441] width 40 height 34
type input "5:30 PM"
click at [874, 495] on span at bounding box center [882, 489] width 83 height 22
click at [709, 450] on input "7:00 AM" at bounding box center [715, 440] width 61 height 20
click at [714, 503] on span "07" at bounding box center [714, 497] width 23 height 22
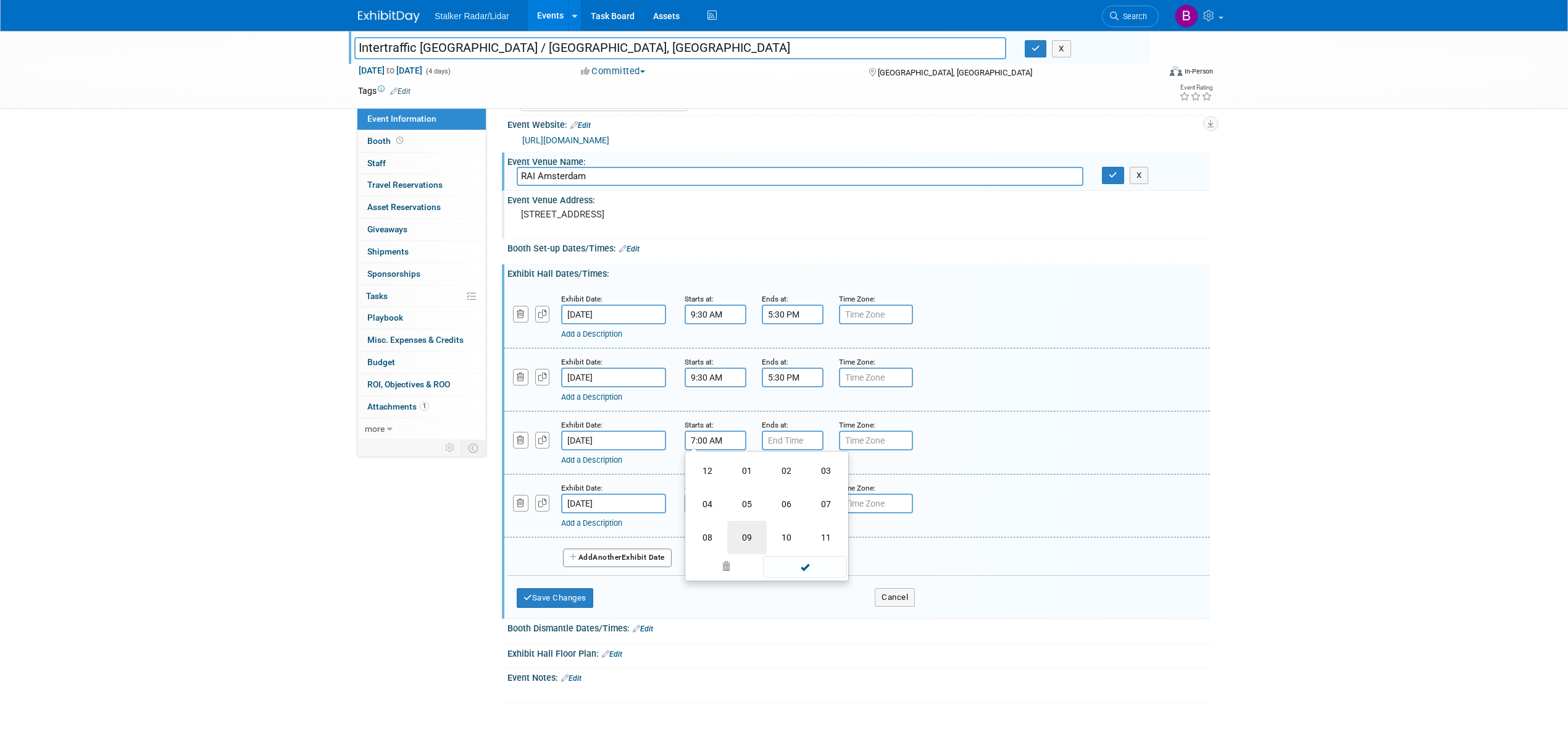
click at [749, 546] on td "09" at bounding box center [747, 538] width 40 height 34
click at [779, 508] on span "00" at bounding box center [772, 497] width 23 height 22
click at [785, 508] on td "30" at bounding box center [786, 504] width 40 height 34
type input "9:30 AM"
click at [805, 560] on span at bounding box center [804, 552] width 83 height 22
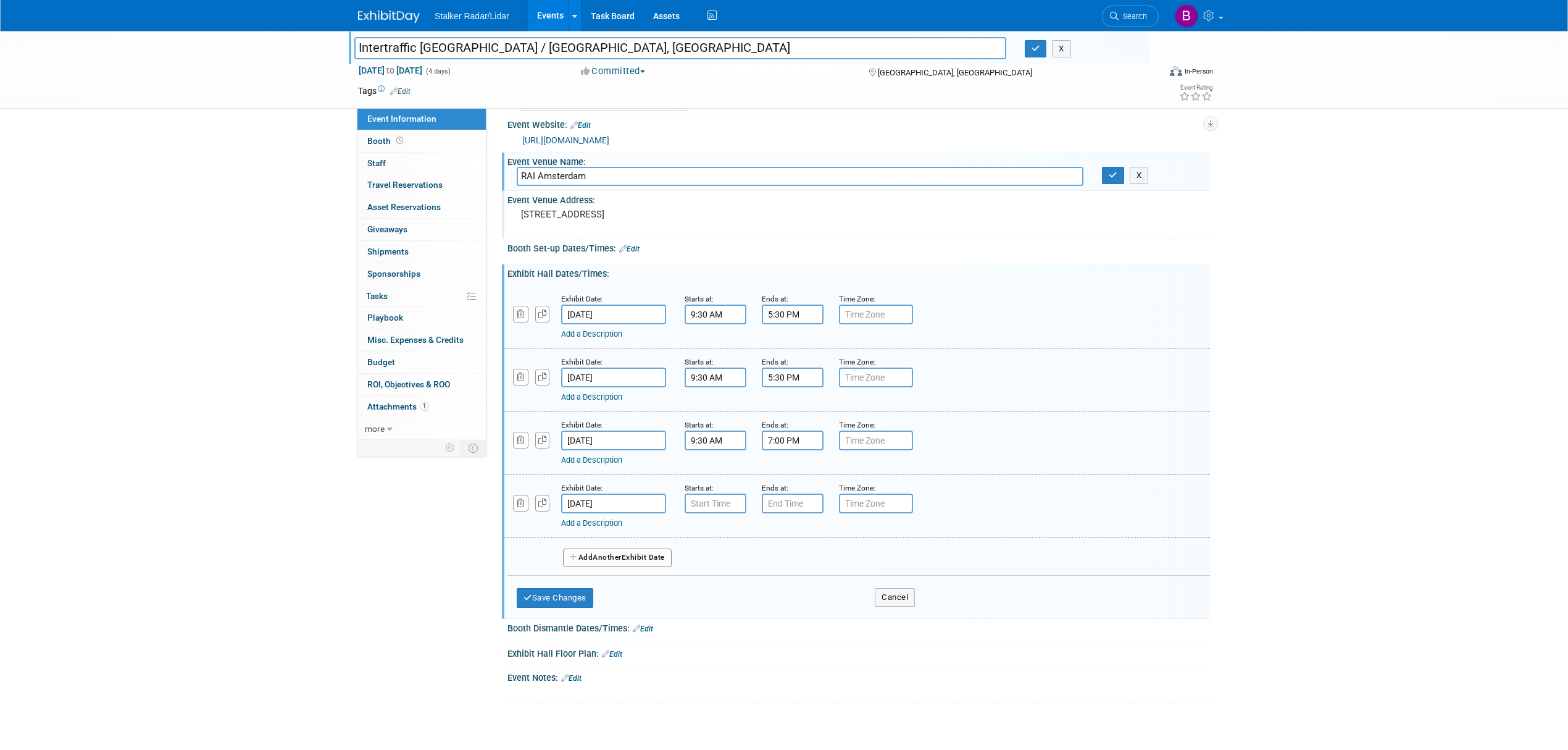
click at [793, 445] on input "7:00 PM" at bounding box center [793, 440] width 61 height 20
click at [786, 508] on span "07" at bounding box center [791, 497] width 23 height 22
click at [825, 521] on td "05" at bounding box center [824, 504] width 40 height 34
click at [847, 507] on span "00" at bounding box center [849, 497] width 23 height 22
click at [862, 517] on td "30" at bounding box center [864, 504] width 40 height 34
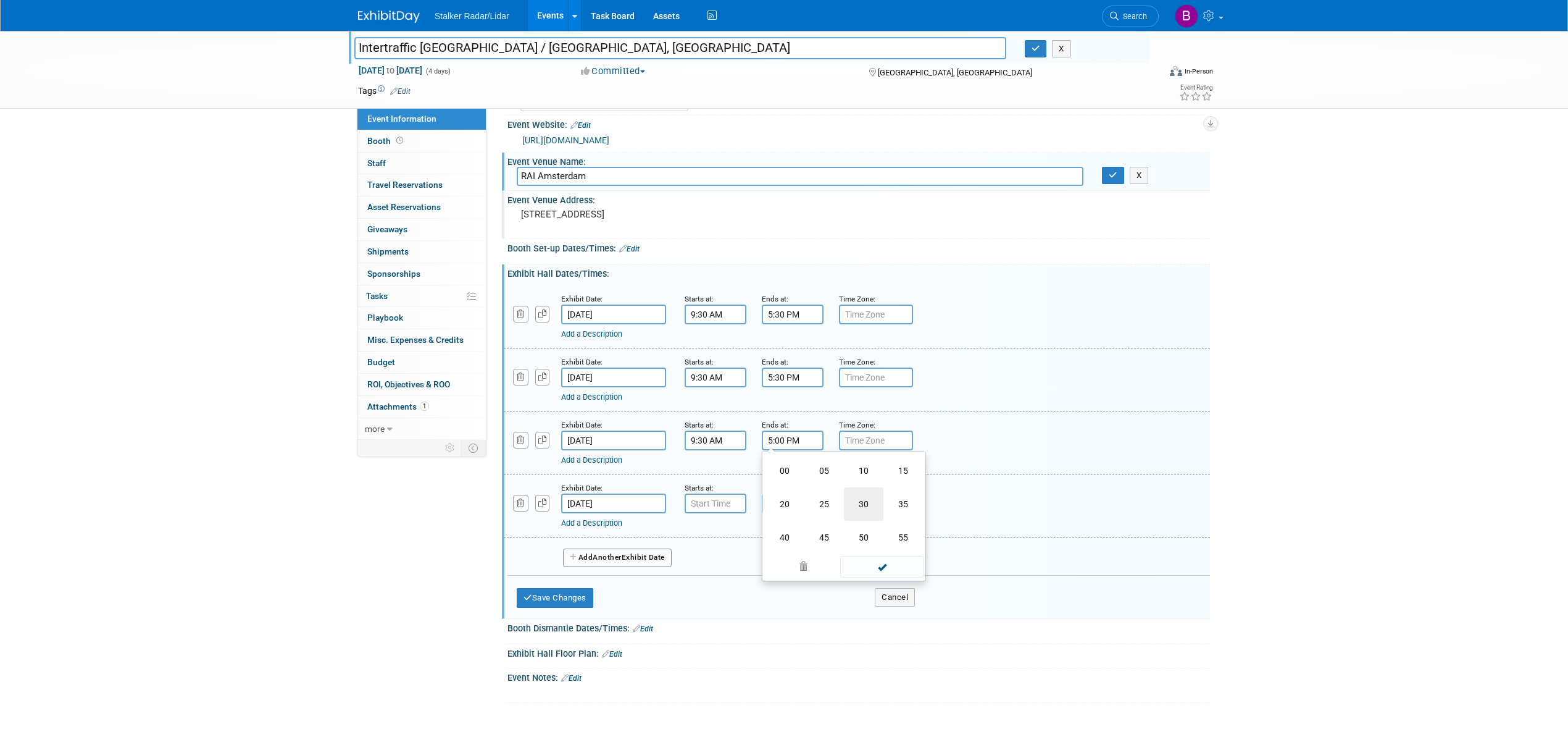
type input "5:30 PM"
click at [867, 562] on span at bounding box center [882, 552] width 83 height 22
click at [717, 513] on input "7:00 AM" at bounding box center [715, 503] width 61 height 20
click at [712, 562] on span "07" at bounding box center [714, 560] width 23 height 22
click at [736, 603] on td "09" at bounding box center [747, 601] width 40 height 34
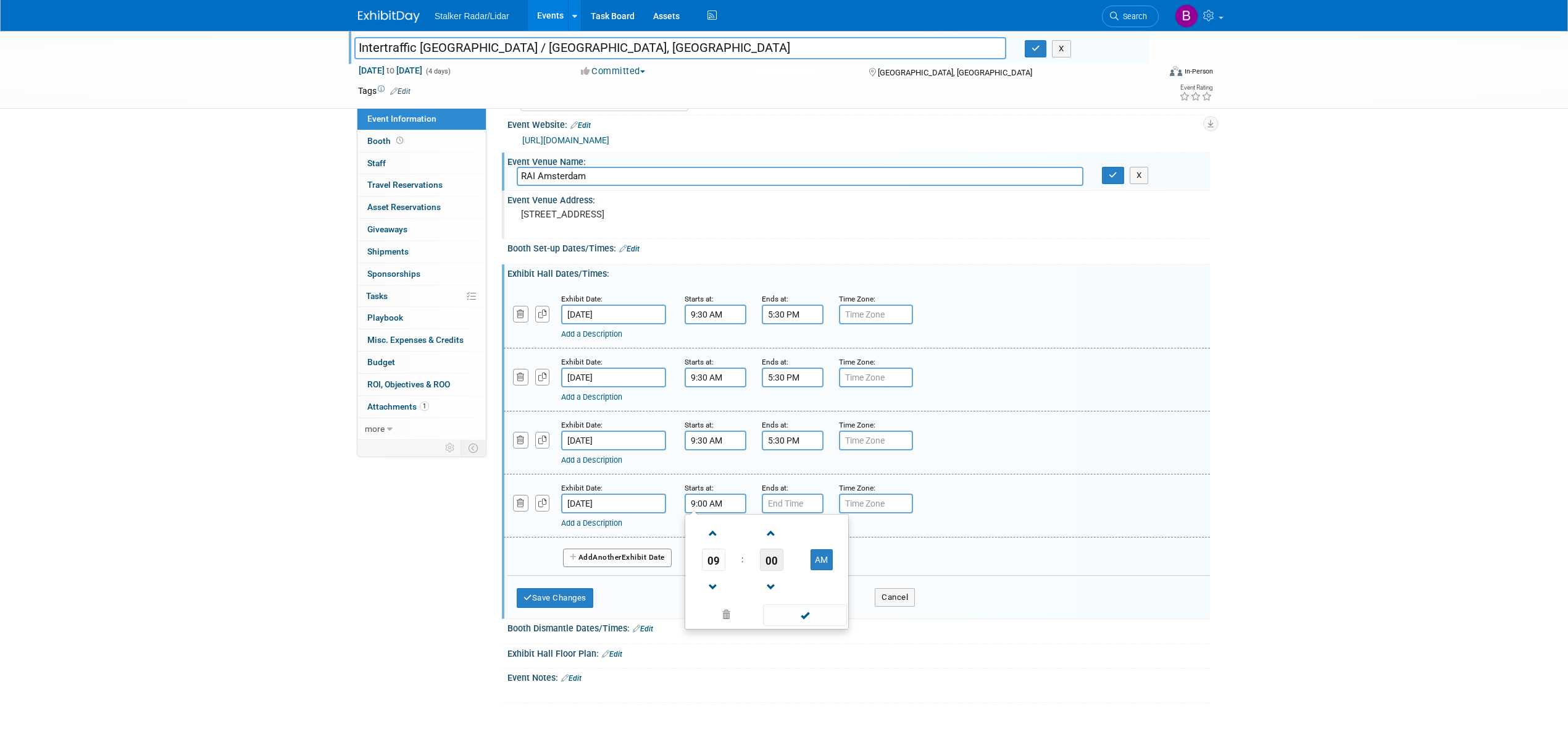
click at [774, 570] on span "00" at bounding box center [772, 560] width 23 height 22
click at [783, 570] on td "30" at bounding box center [786, 567] width 40 height 34
type input "9:30 AM"
click at [788, 513] on input "7:00 PM" at bounding box center [793, 503] width 61 height 20
click at [794, 569] on span "07" at bounding box center [791, 560] width 23 height 22
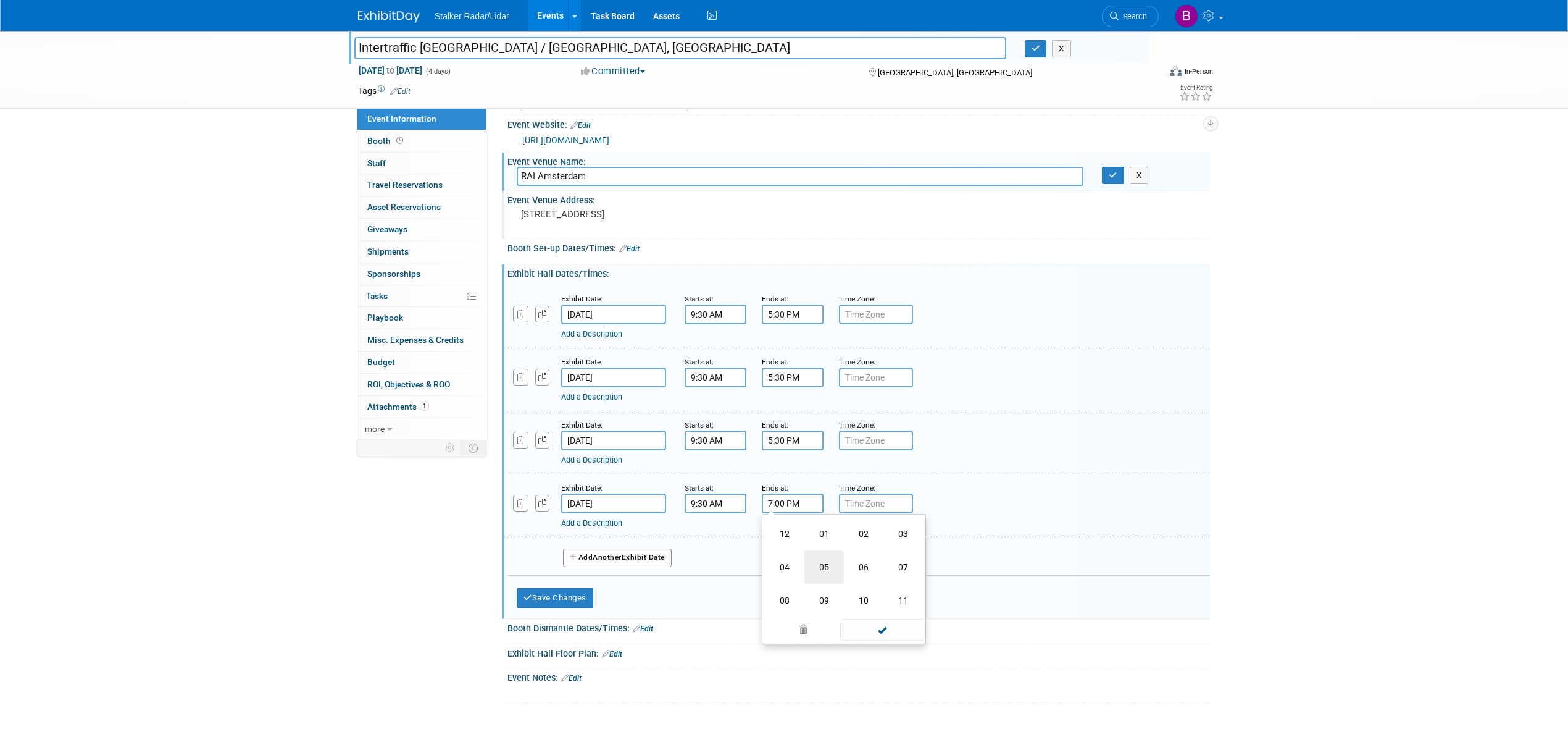
click at [825, 577] on td "05" at bounding box center [824, 567] width 40 height 34
click at [847, 571] on span "00" at bounding box center [849, 560] width 23 height 22
click at [862, 581] on td "30" at bounding box center [864, 567] width 40 height 34
click at [868, 617] on span at bounding box center [882, 615] width 83 height 22
click at [811, 513] on input "5:30 PM" at bounding box center [793, 503] width 61 height 20
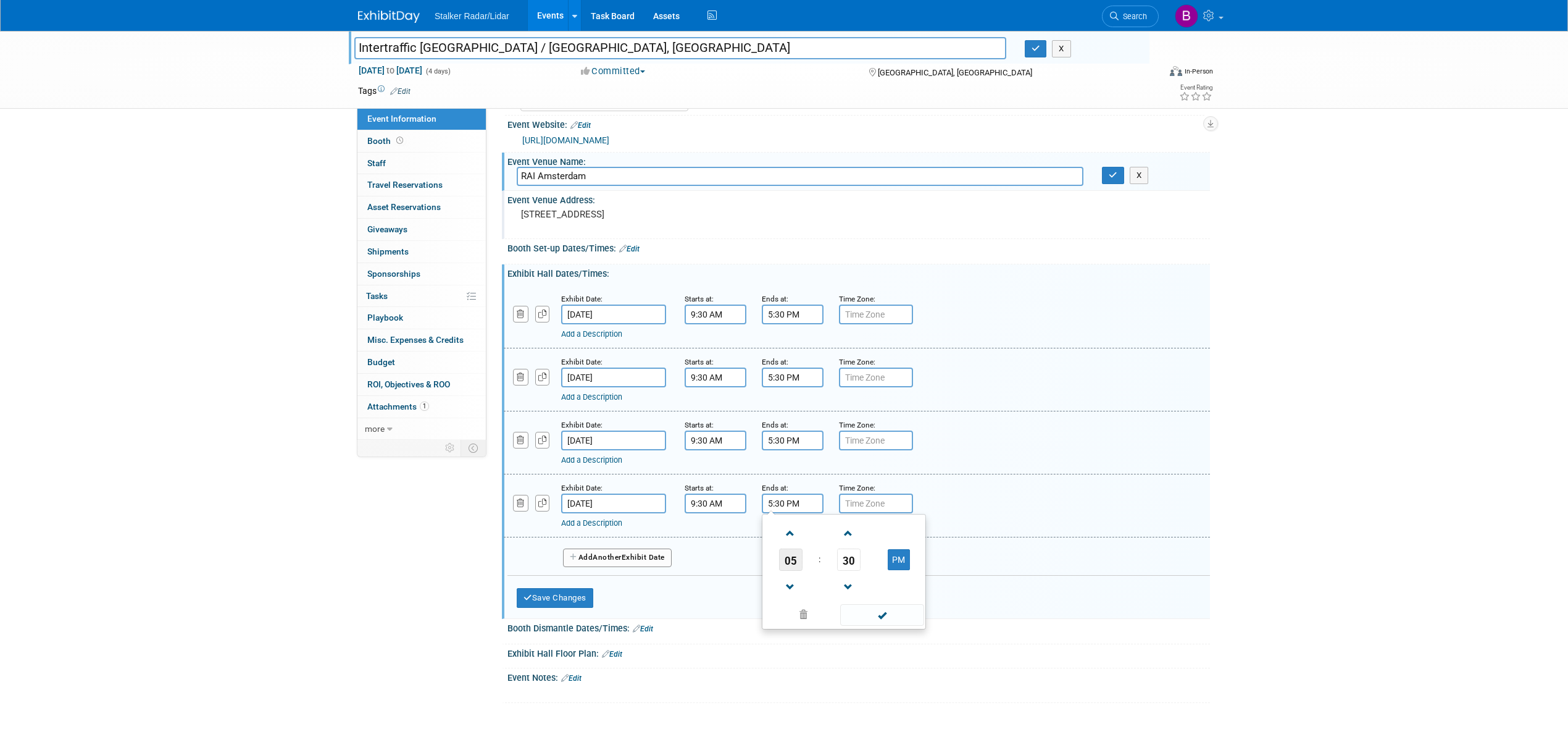
click at [791, 571] on span "05" at bounding box center [791, 560] width 23 height 22
click at [897, 547] on td "03" at bounding box center [903, 534] width 40 height 34
click at [852, 566] on span "30" at bounding box center [849, 560] width 23 height 22
click at [786, 542] on td "00" at bounding box center [785, 534] width 40 height 34
type input "3:00 PM"
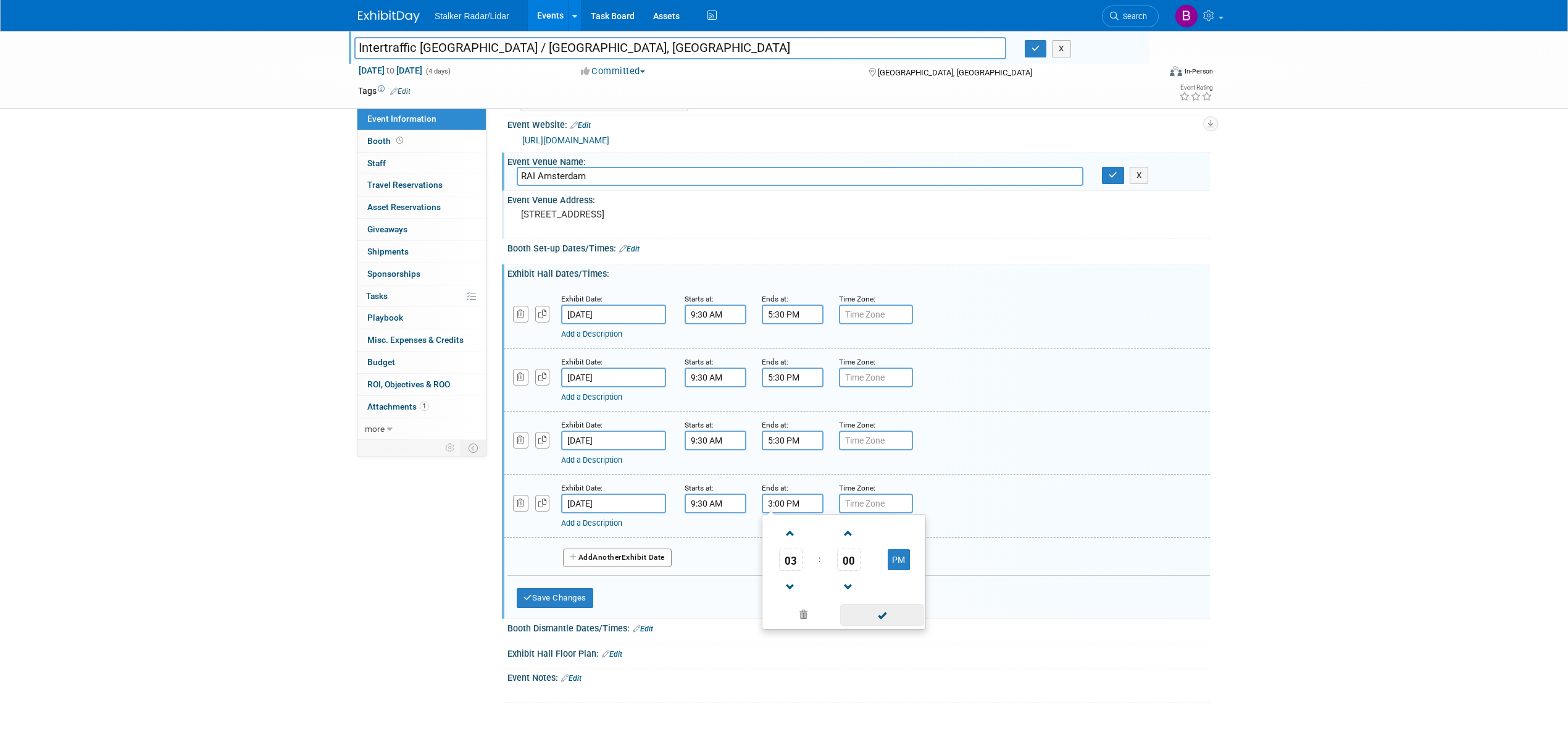
click at [881, 625] on span at bounding box center [882, 615] width 83 height 22
click at [872, 336] on div "Add a Description Description:" at bounding box center [825, 332] width 528 height 15
click at [869, 324] on input "text" at bounding box center [876, 314] width 74 height 20
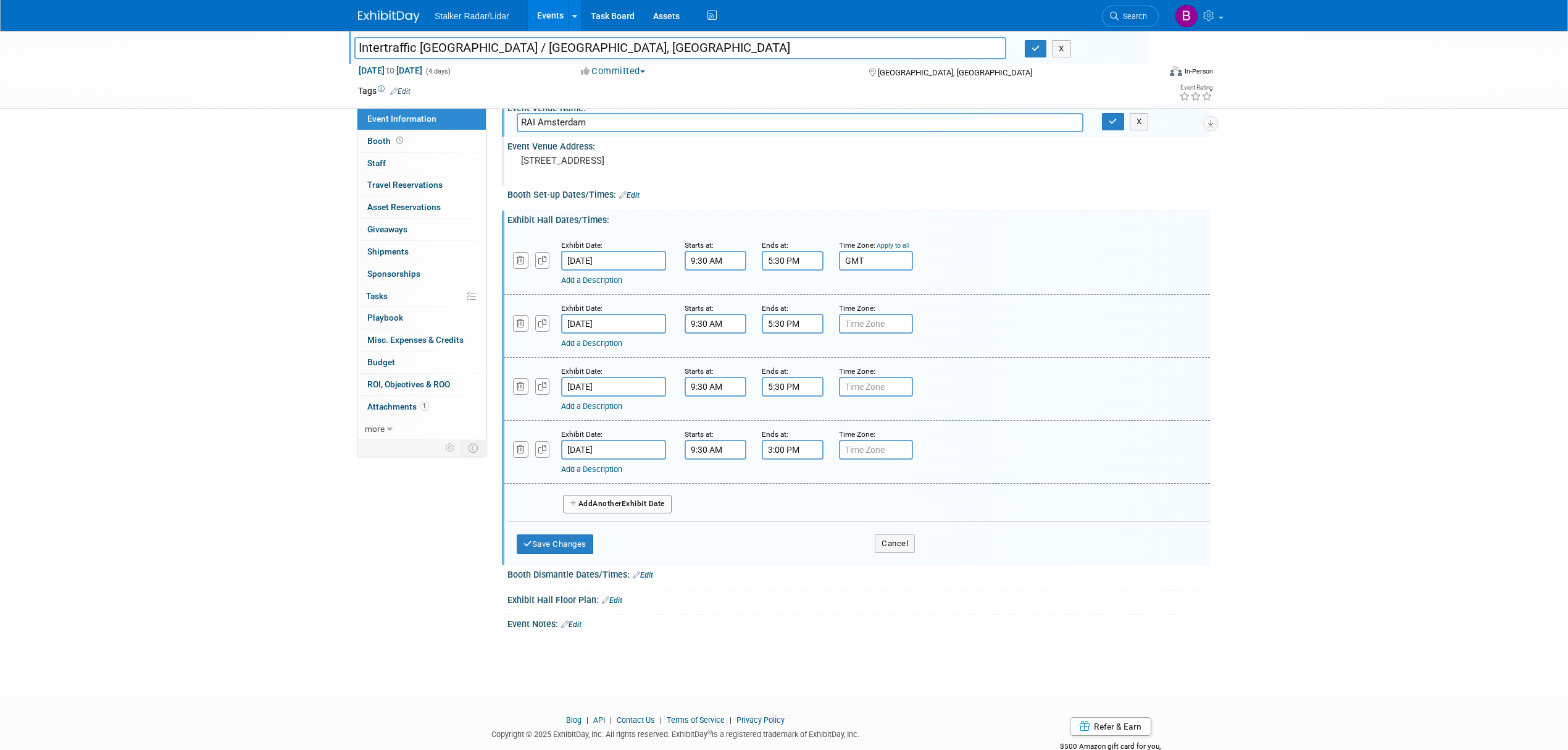
scroll to position [164, 0]
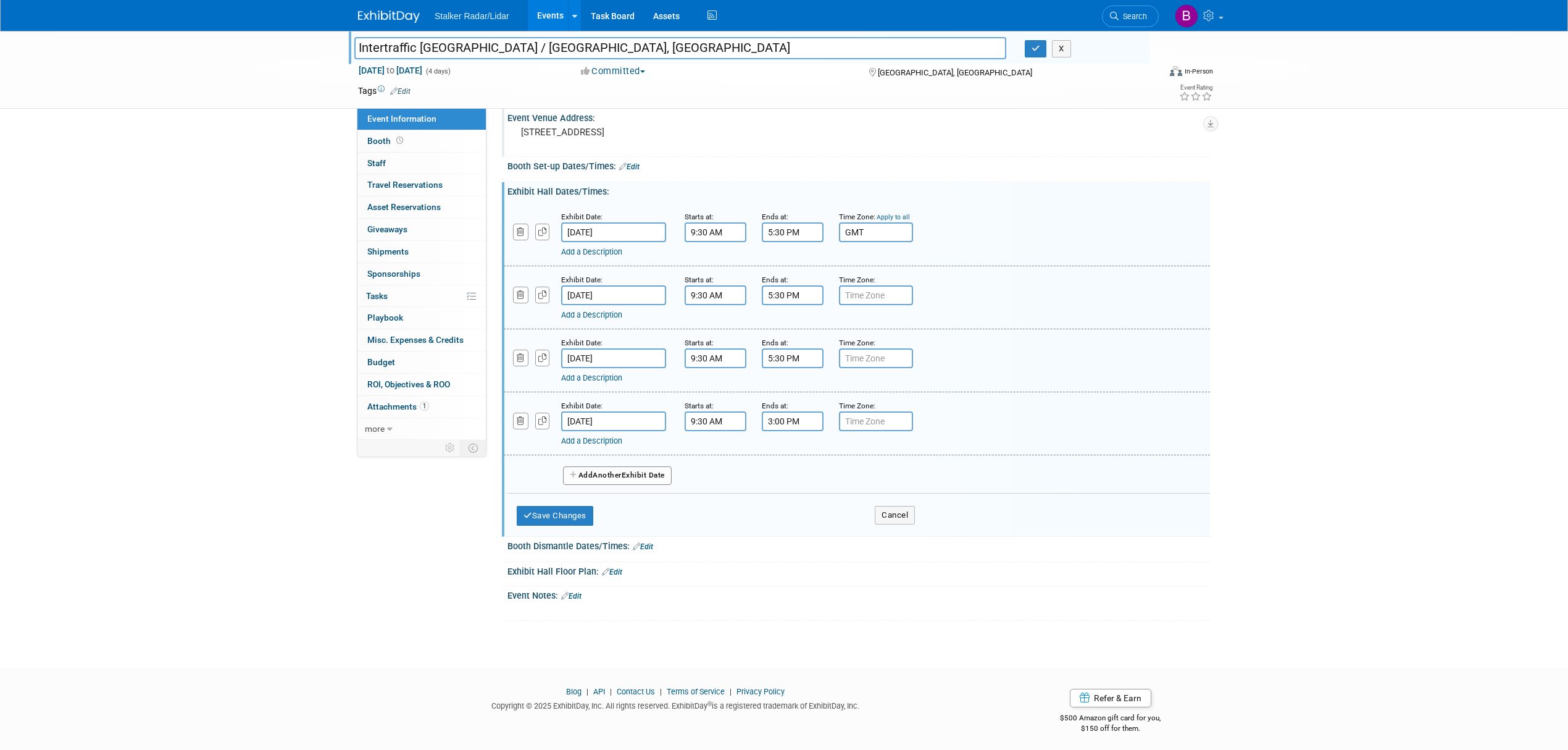
type input "GMT"
click at [854, 299] on input "text" at bounding box center [876, 295] width 74 height 20
type input "GMT"
click at [868, 366] on input "text" at bounding box center [876, 358] width 74 height 20
type input "GMT"
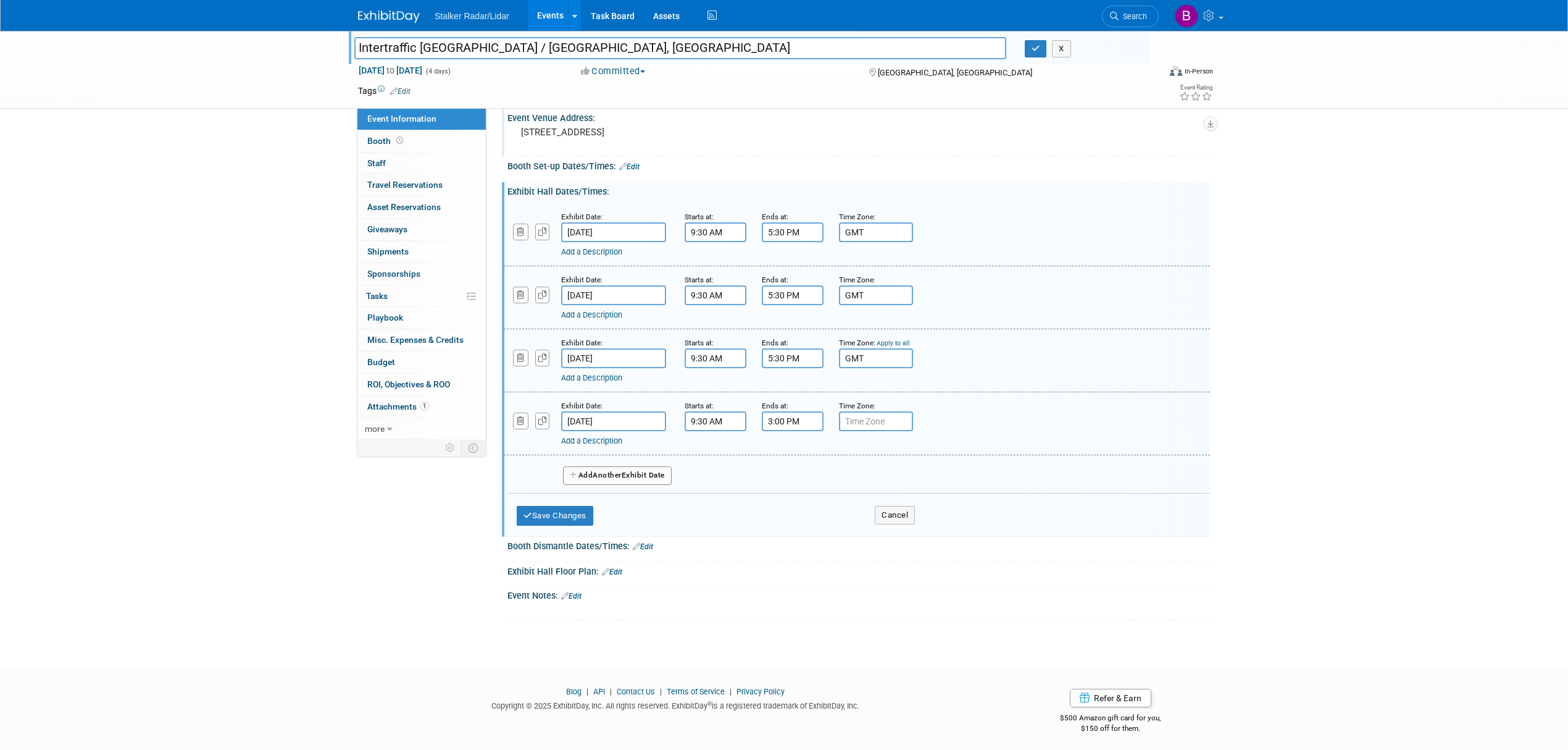
click at [895, 347] on link "Apply to all" at bounding box center [894, 343] width 34 height 8
type input "GMT"
click at [568, 526] on button "Save Changes" at bounding box center [555, 516] width 77 height 20
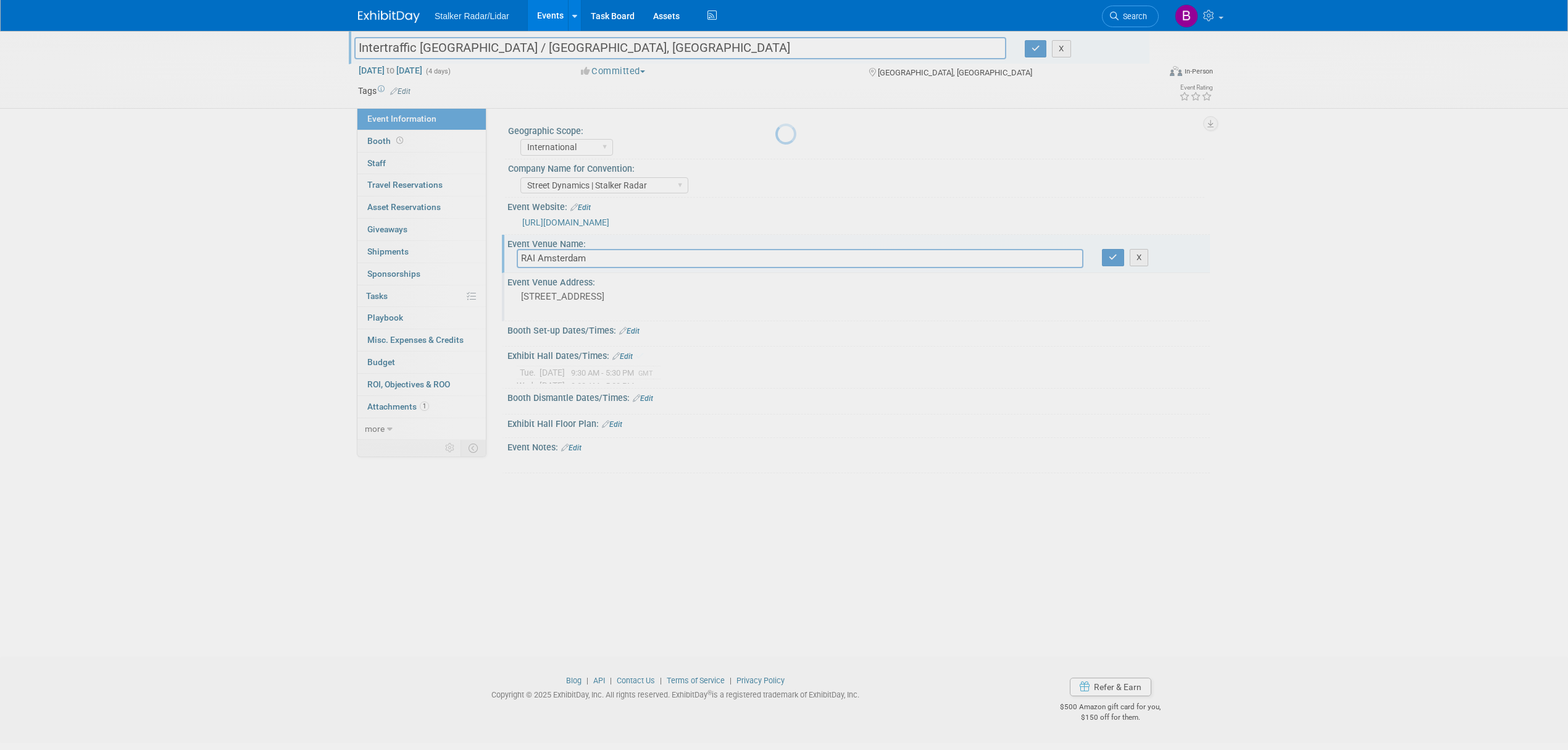
scroll to position [0, 0]
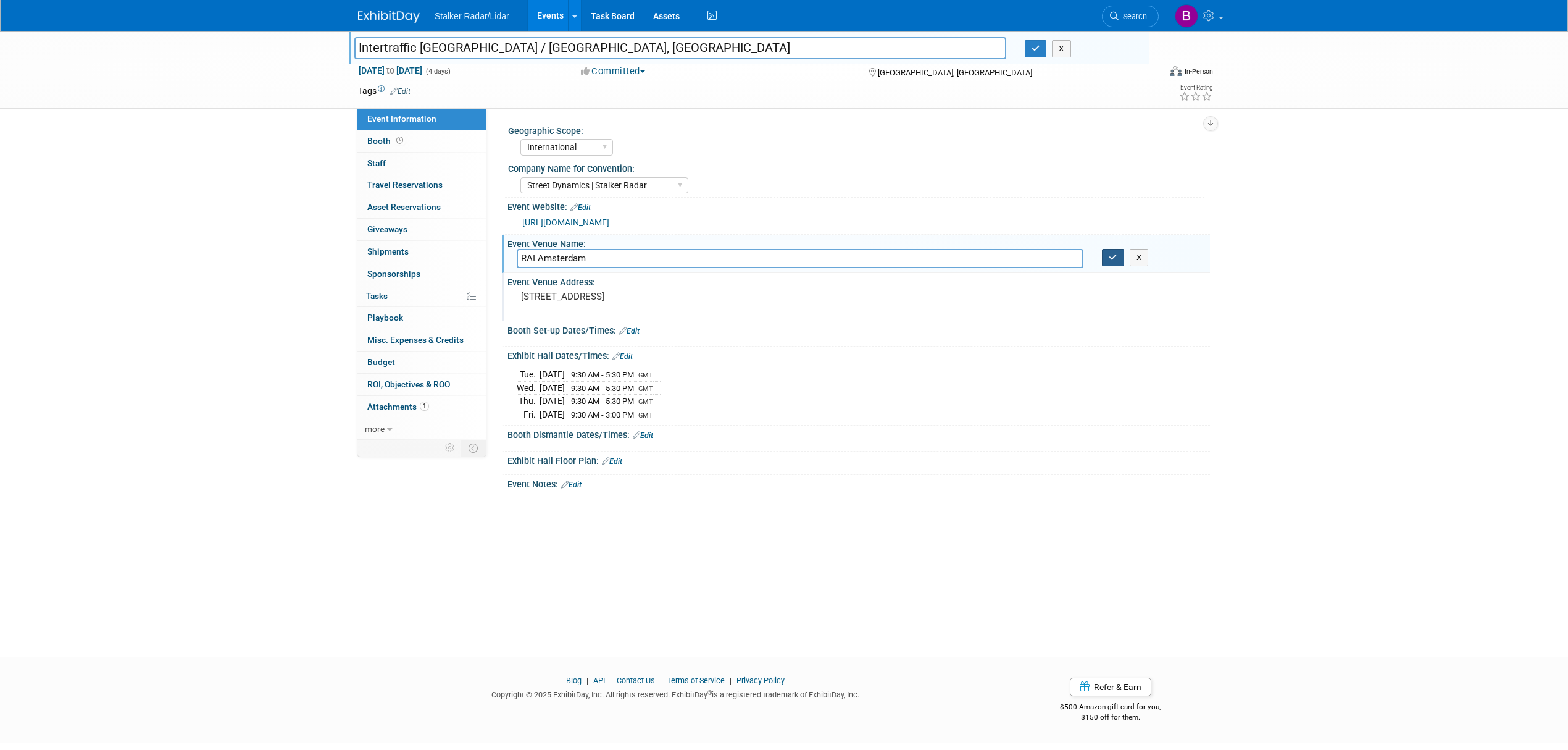
click at [1110, 261] on icon "button" at bounding box center [1113, 257] width 9 height 8
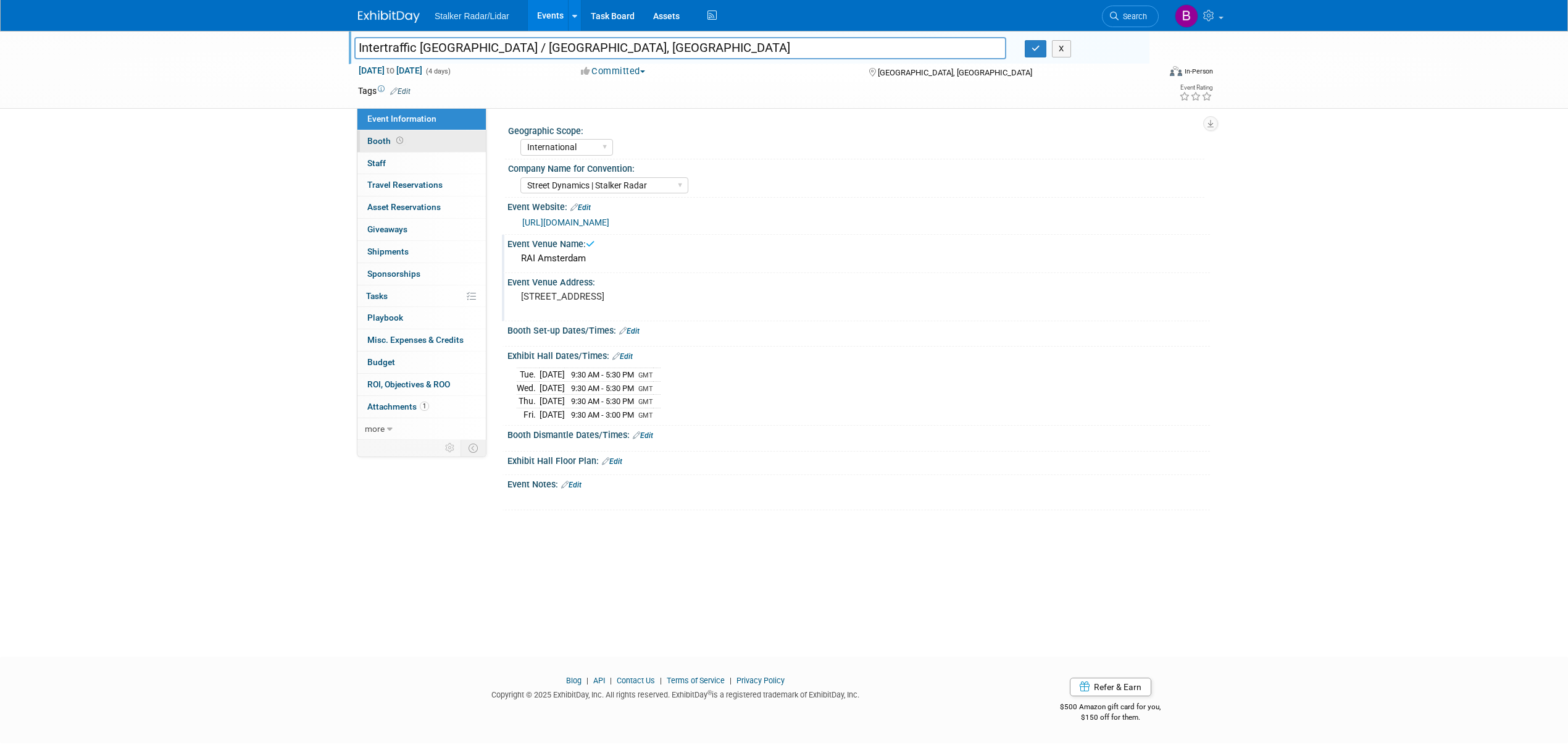
click at [386, 132] on link "Booth" at bounding box center [421, 141] width 128 height 22
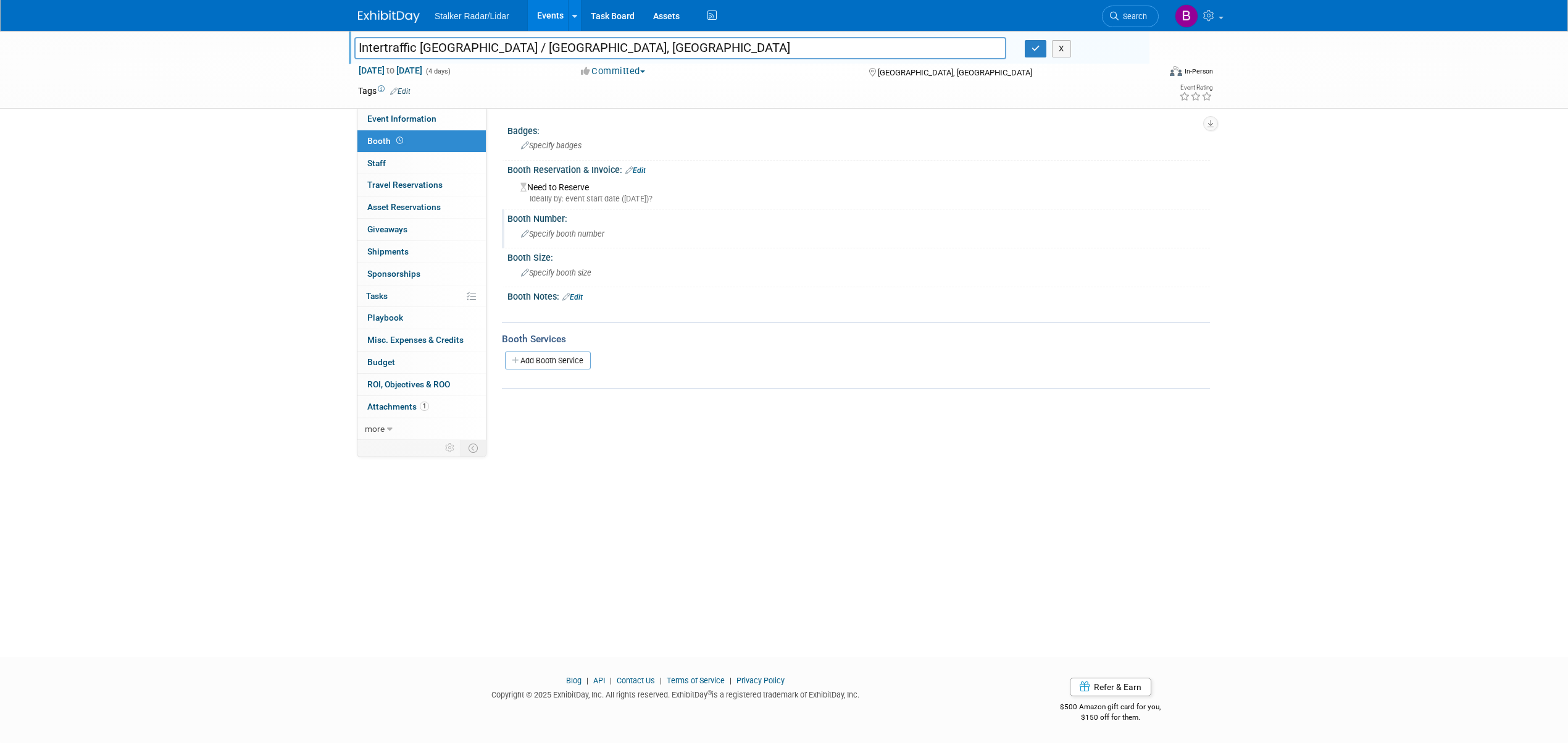
click at [551, 231] on span "Specify booth number" at bounding box center [563, 234] width 83 height 10
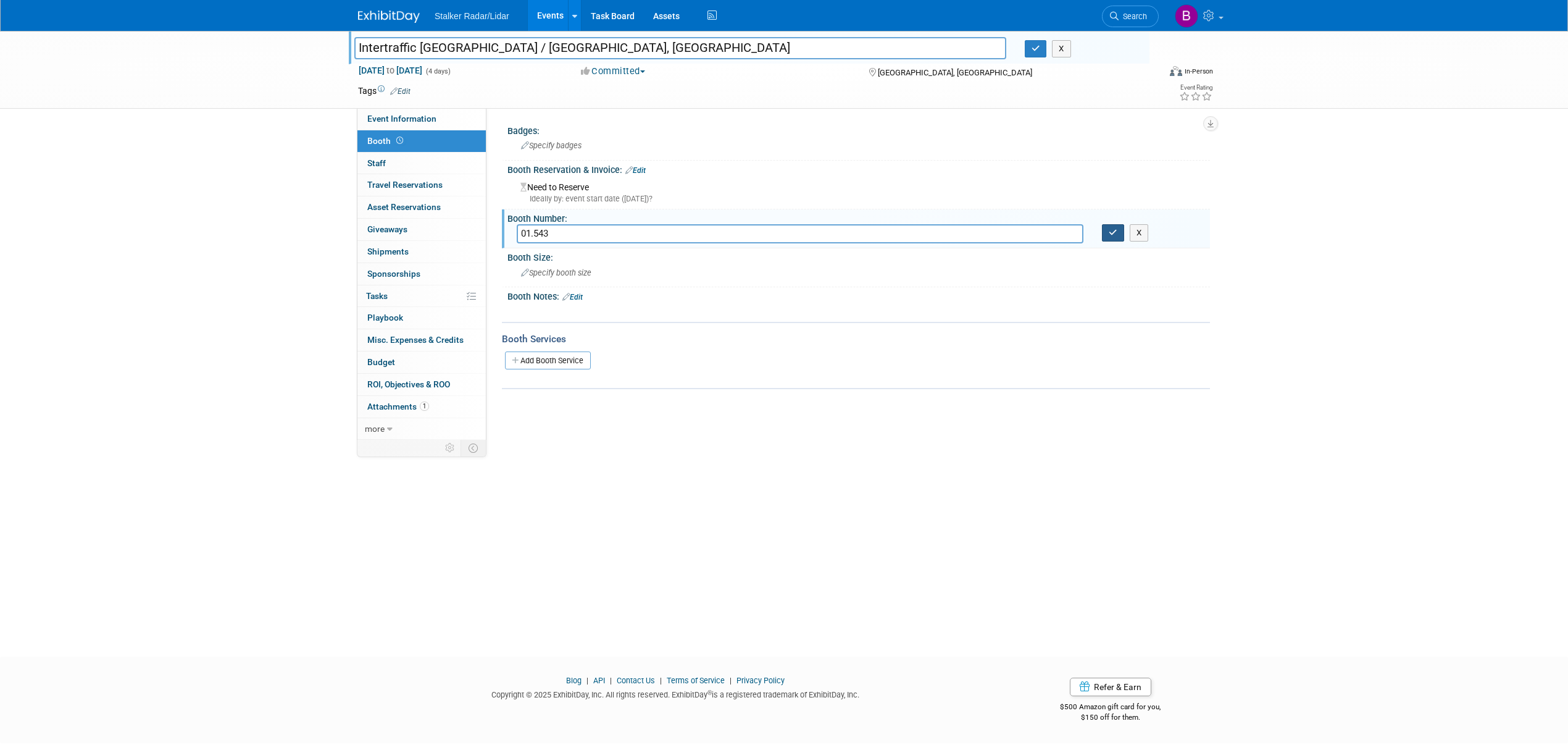
type input "01.543"
click at [1113, 234] on icon "button" at bounding box center [1113, 232] width 9 height 8
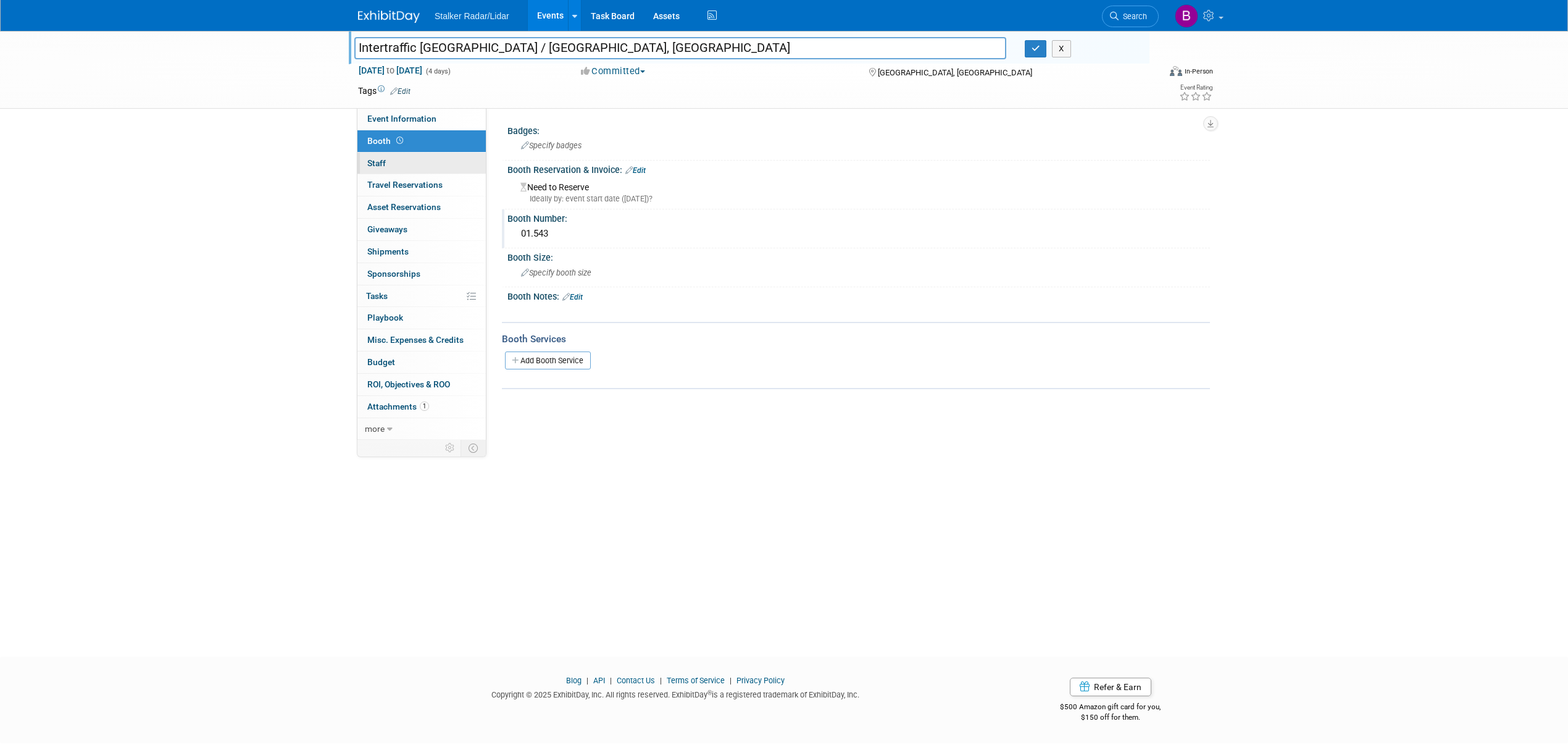
click at [439, 162] on link "0 Staff 0" at bounding box center [421, 163] width 128 height 22
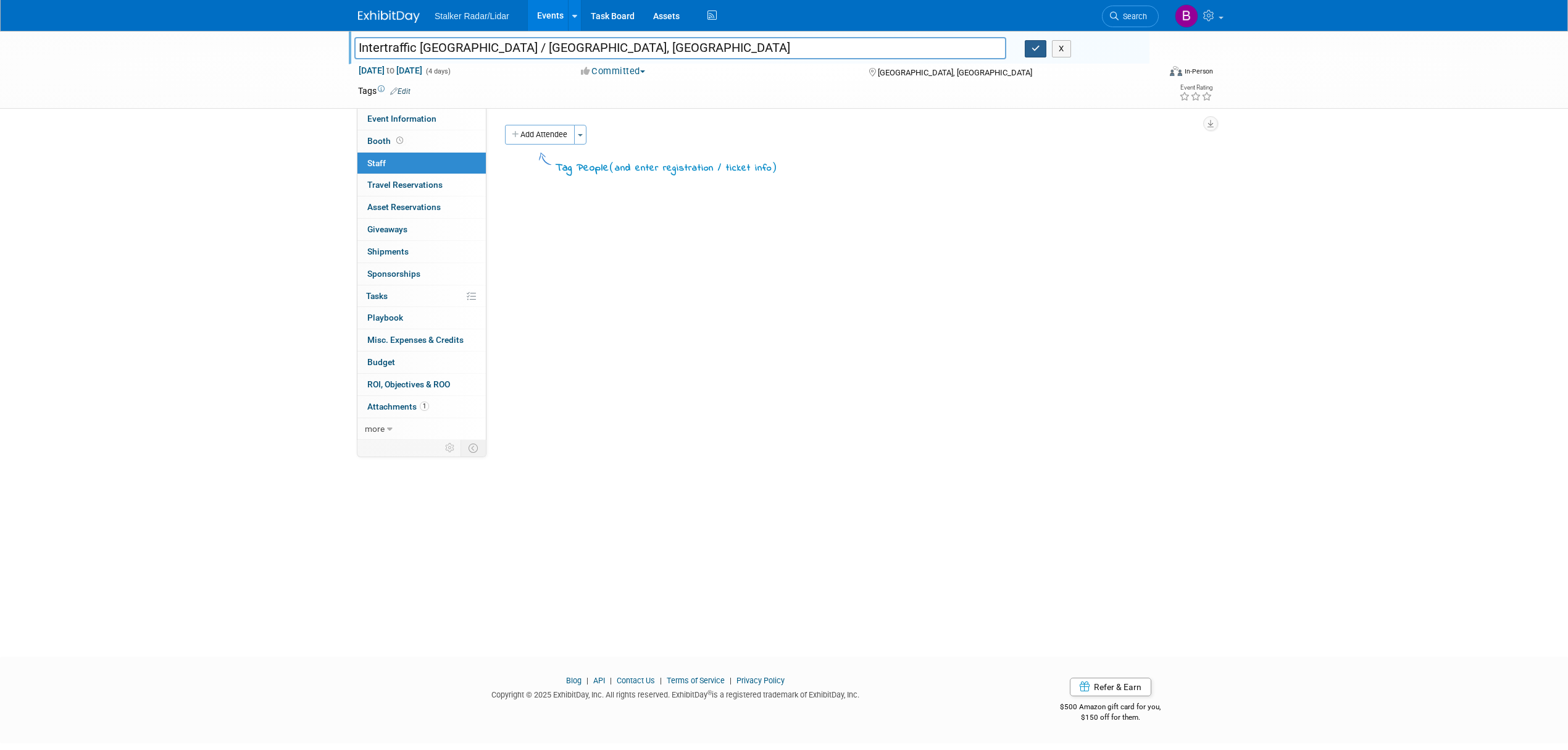
click at [1031, 47] on button "button" at bounding box center [1036, 49] width 22 height 18
